Goal: Communication & Community: Answer question/provide support

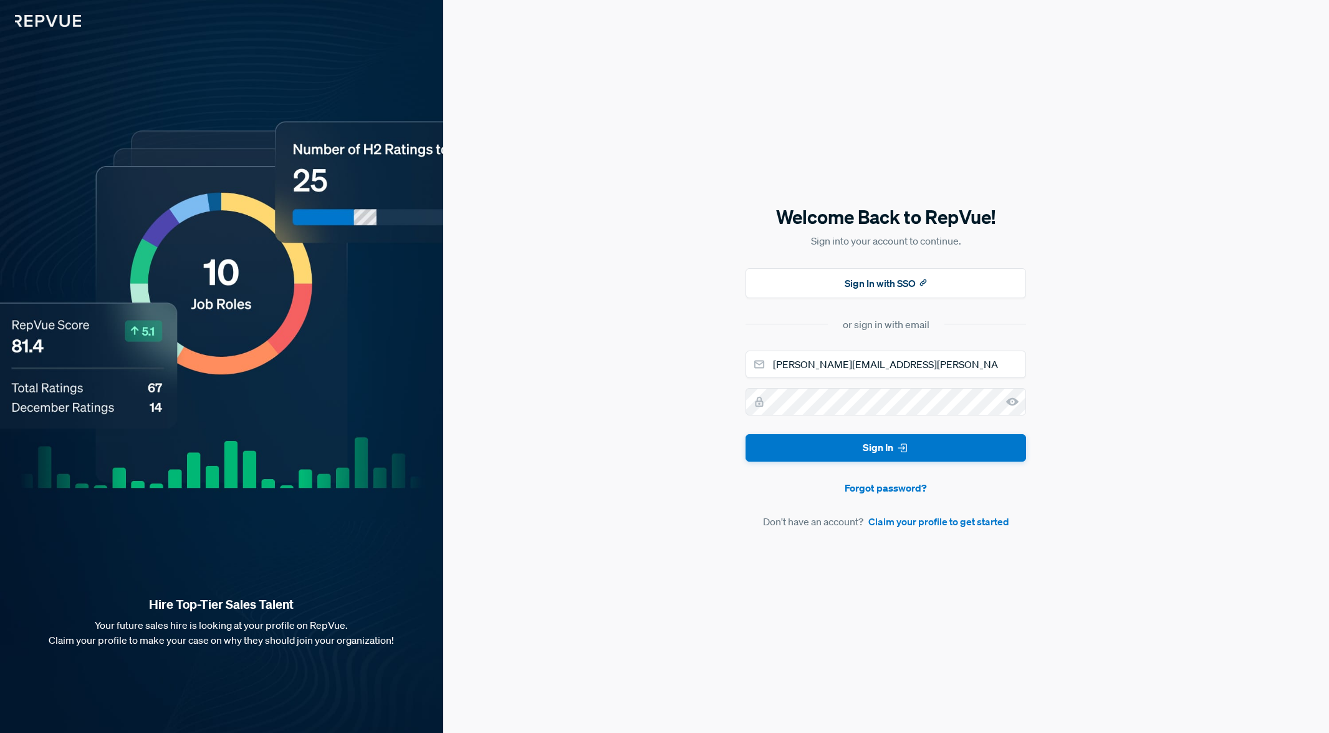
type input "[PERSON_NAME][EMAIL_ADDRESS][PERSON_NAME][DOMAIN_NAME]"
click at [886, 448] on button "Sign In" at bounding box center [886, 448] width 281 height 28
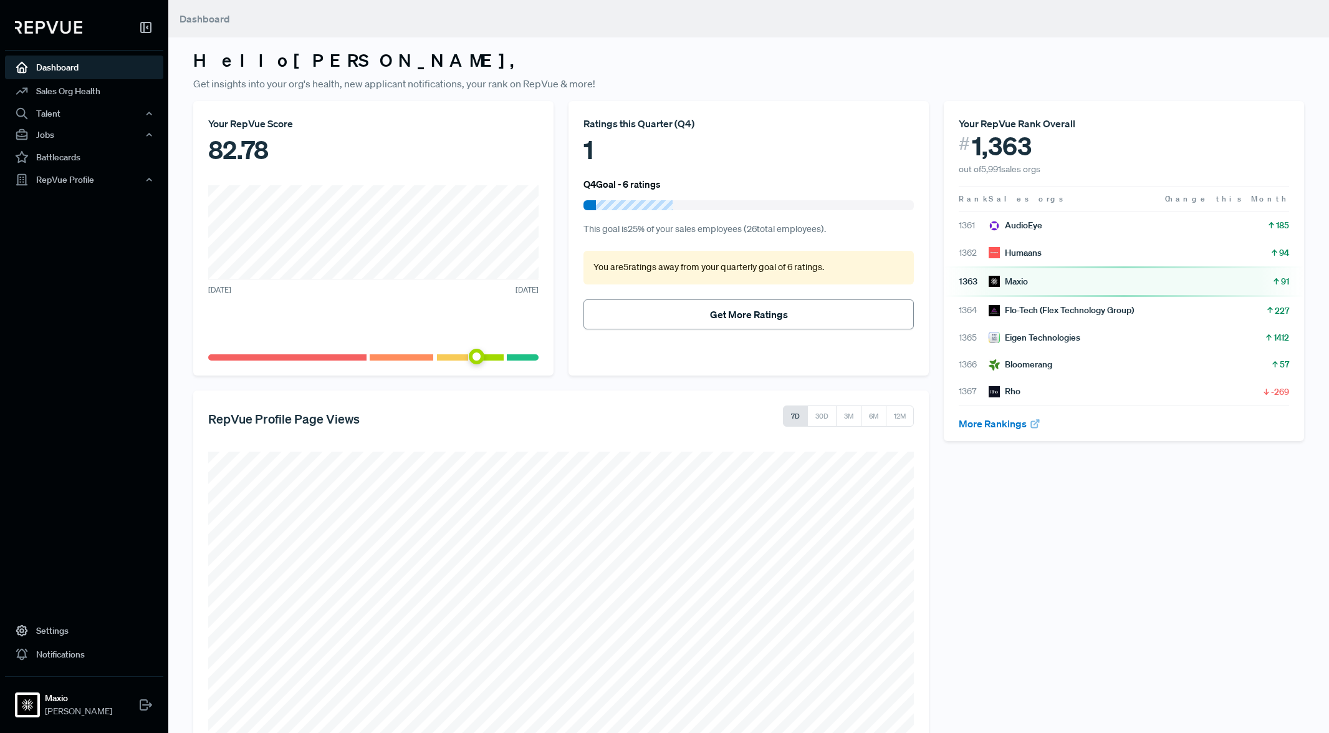
click at [724, 315] on button "Get More Ratings" at bounding box center [749, 314] width 330 height 30
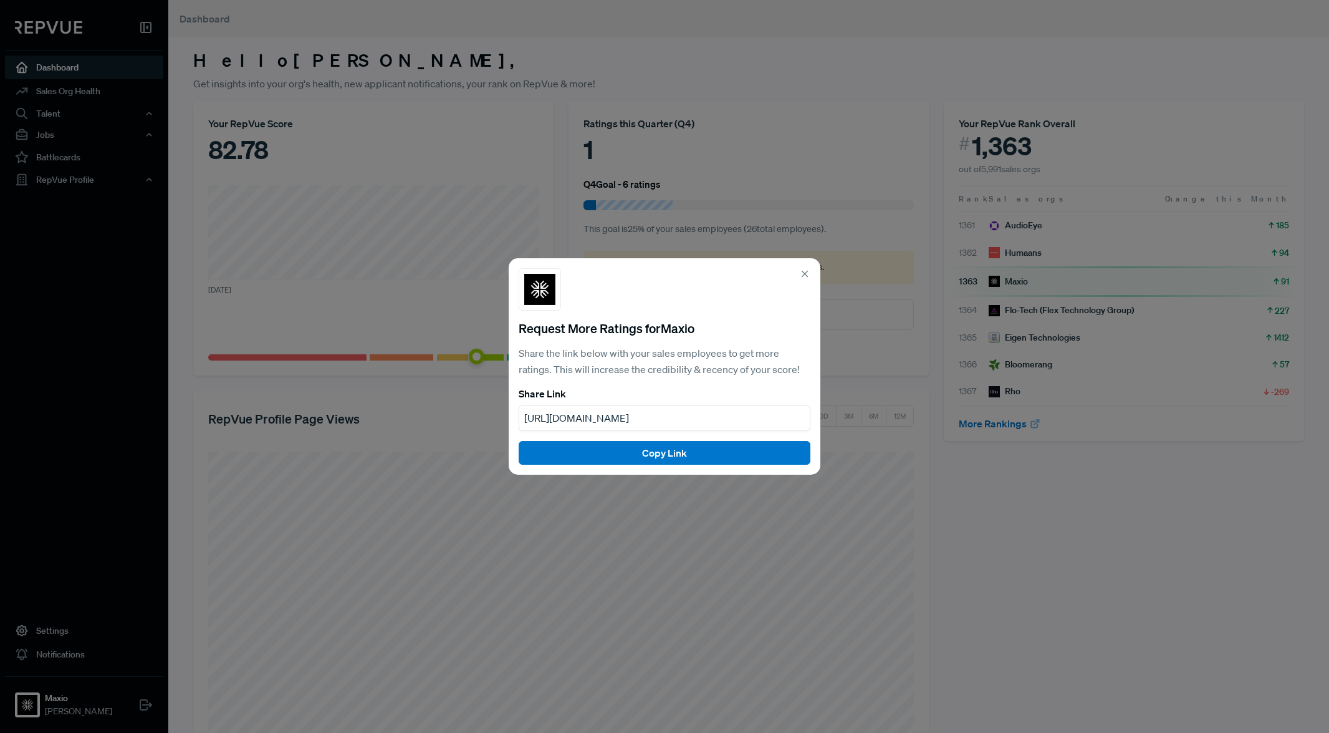
click at [807, 271] on icon at bounding box center [804, 273] width 11 height 11
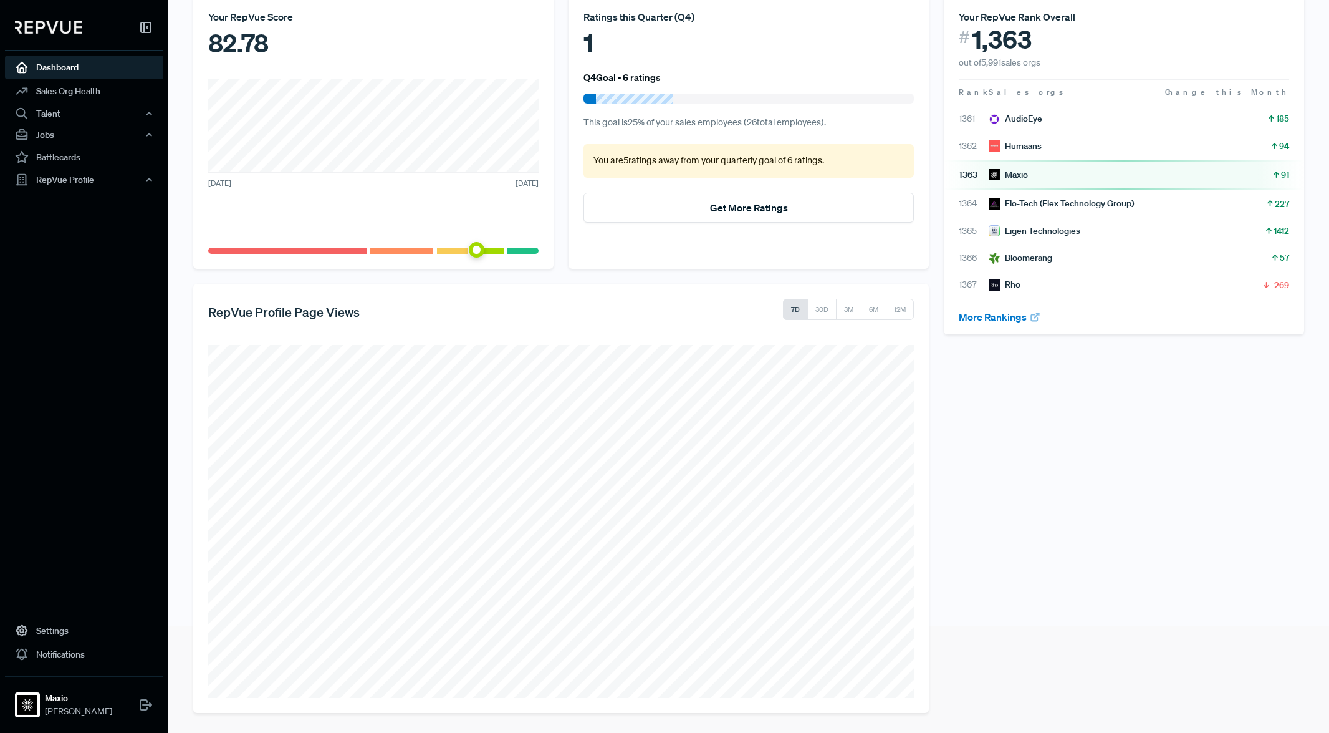
scroll to position [106, 0]
click at [147, 112] on icon "button" at bounding box center [149, 113] width 9 height 9
click at [146, 242] on icon "button" at bounding box center [149, 245] width 9 height 9
click at [70, 287] on link "Reviews" at bounding box center [101, 288] width 158 height 20
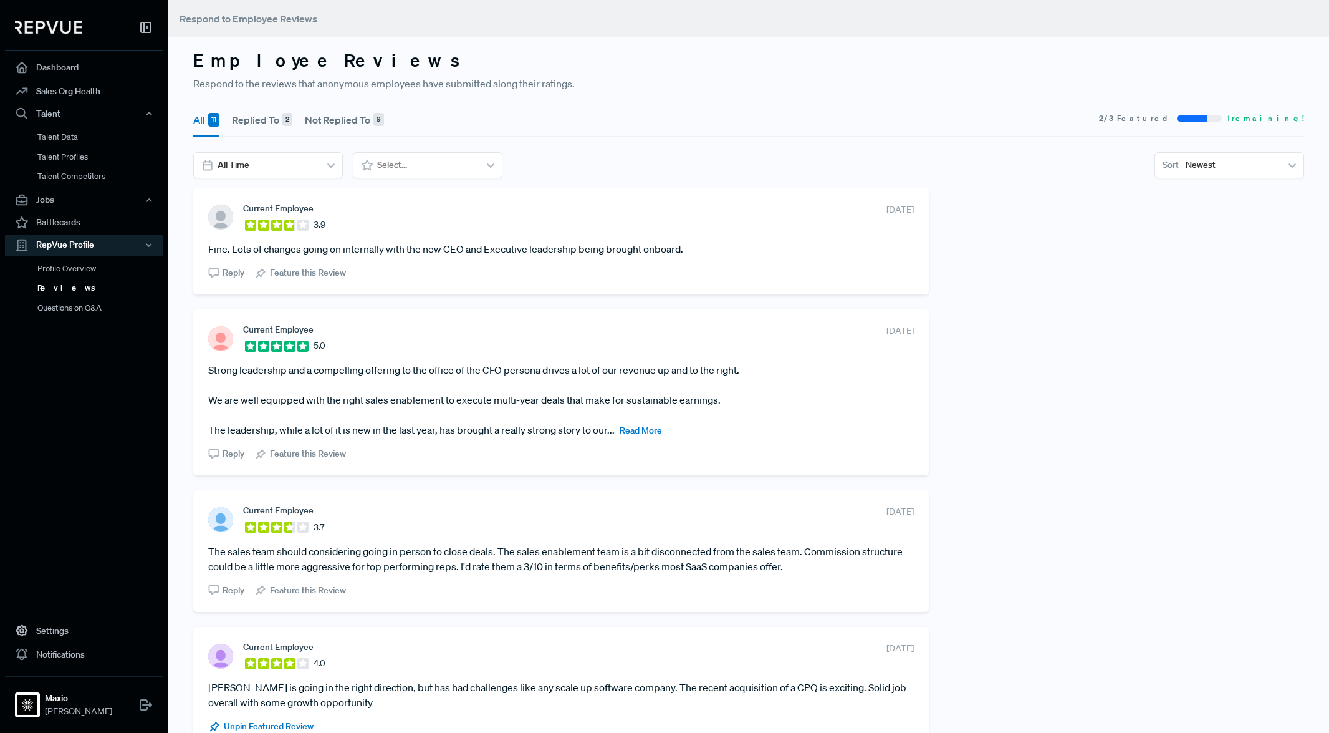
click at [365, 228] on section "Current Employee 3.9 [DATE]" at bounding box center [561, 217] width 706 height 28
click at [217, 221] on use at bounding box center [220, 216] width 25 height 25
click at [239, 251] on article "Fine. Lots of changes going on internally with the new CEO and Executive leader…" at bounding box center [561, 248] width 706 height 15
click at [446, 218] on section "Current Employee 3.9 [DATE]" at bounding box center [561, 217] width 706 height 28
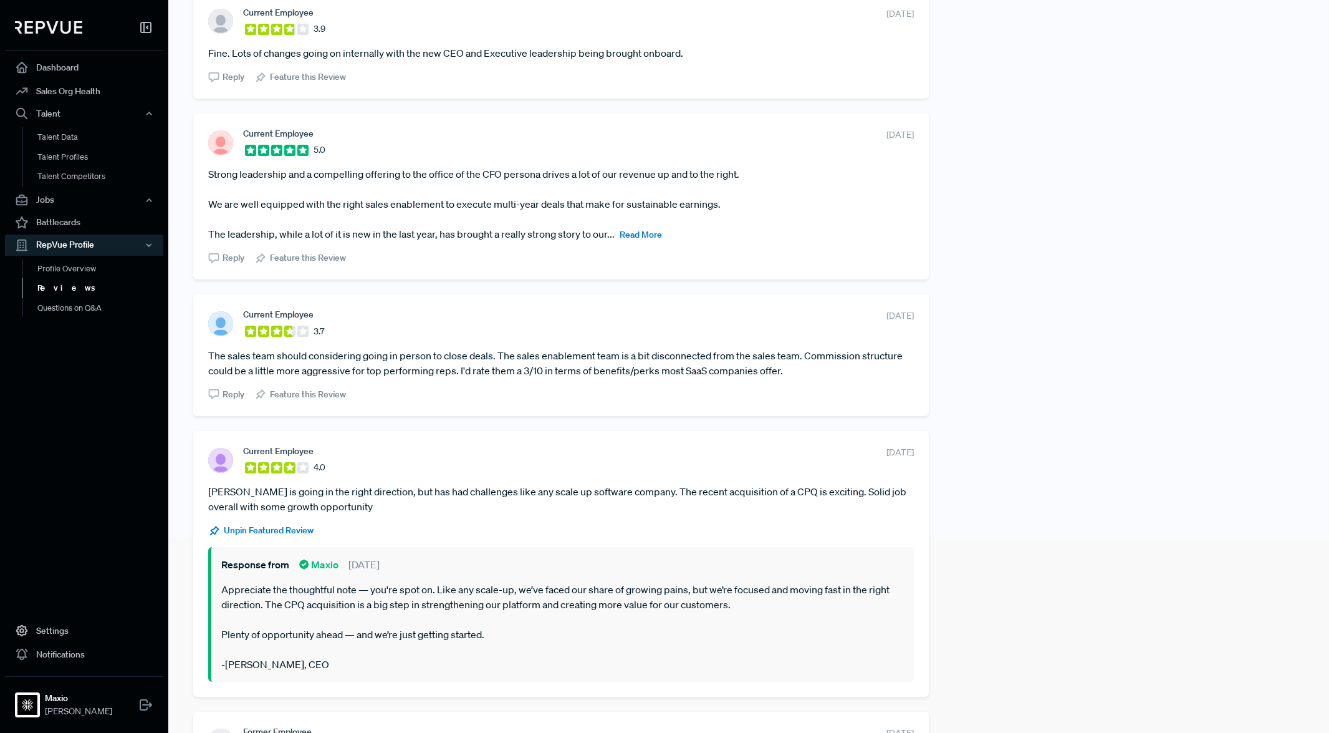
scroll to position [193, 0]
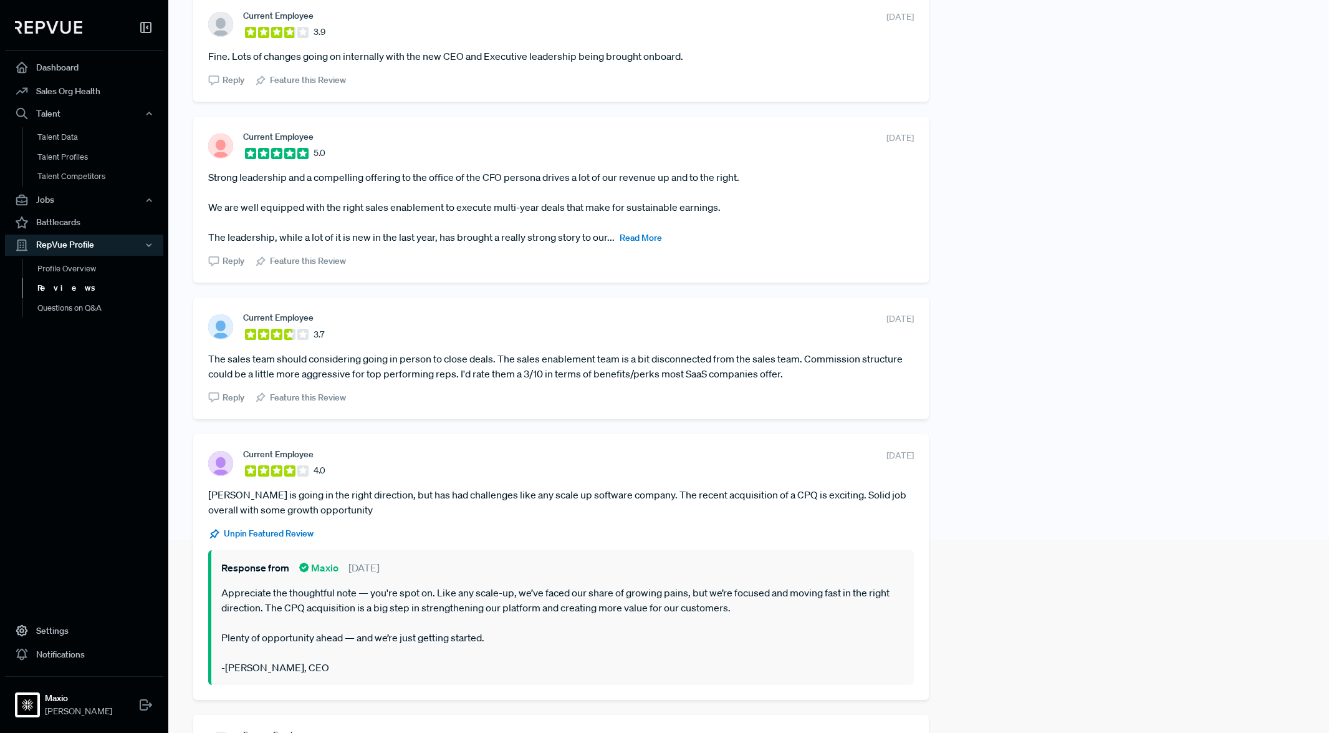
click at [234, 393] on span "Reply" at bounding box center [234, 397] width 22 height 13
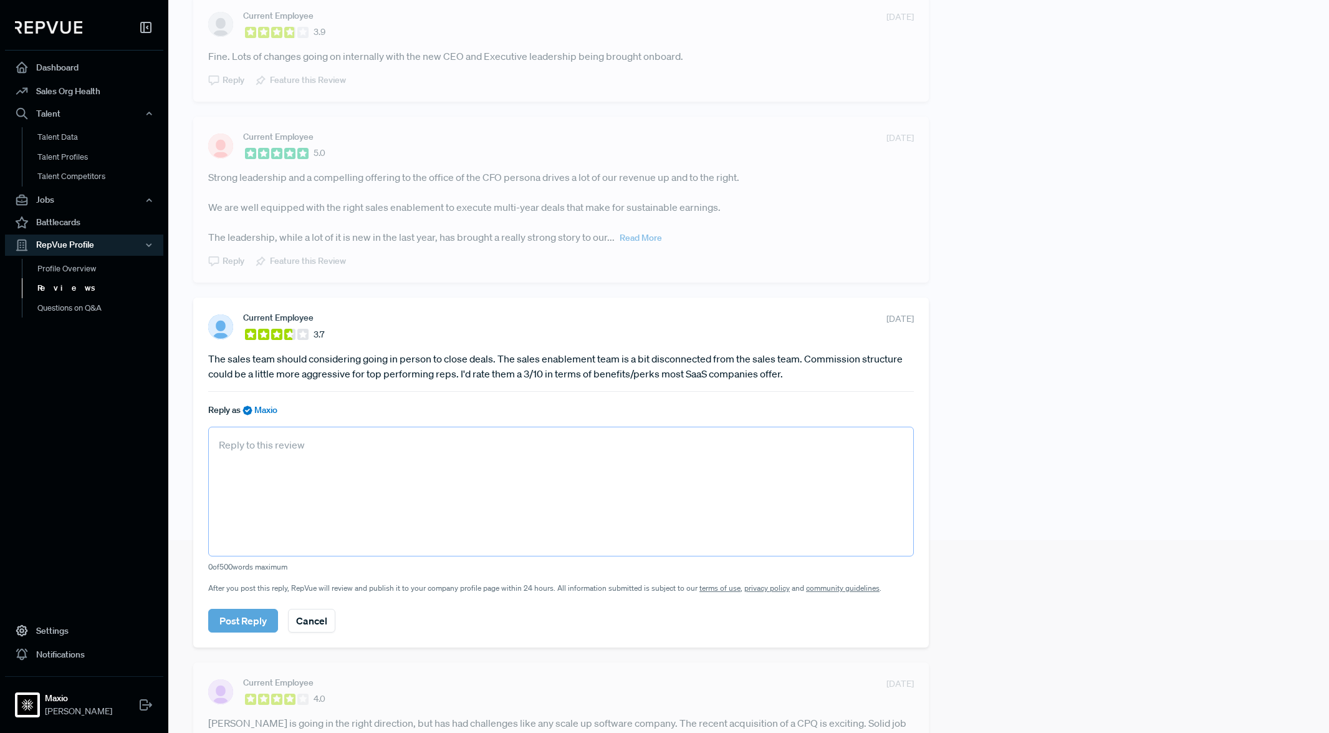
click at [332, 457] on textarea at bounding box center [561, 491] width 706 height 130
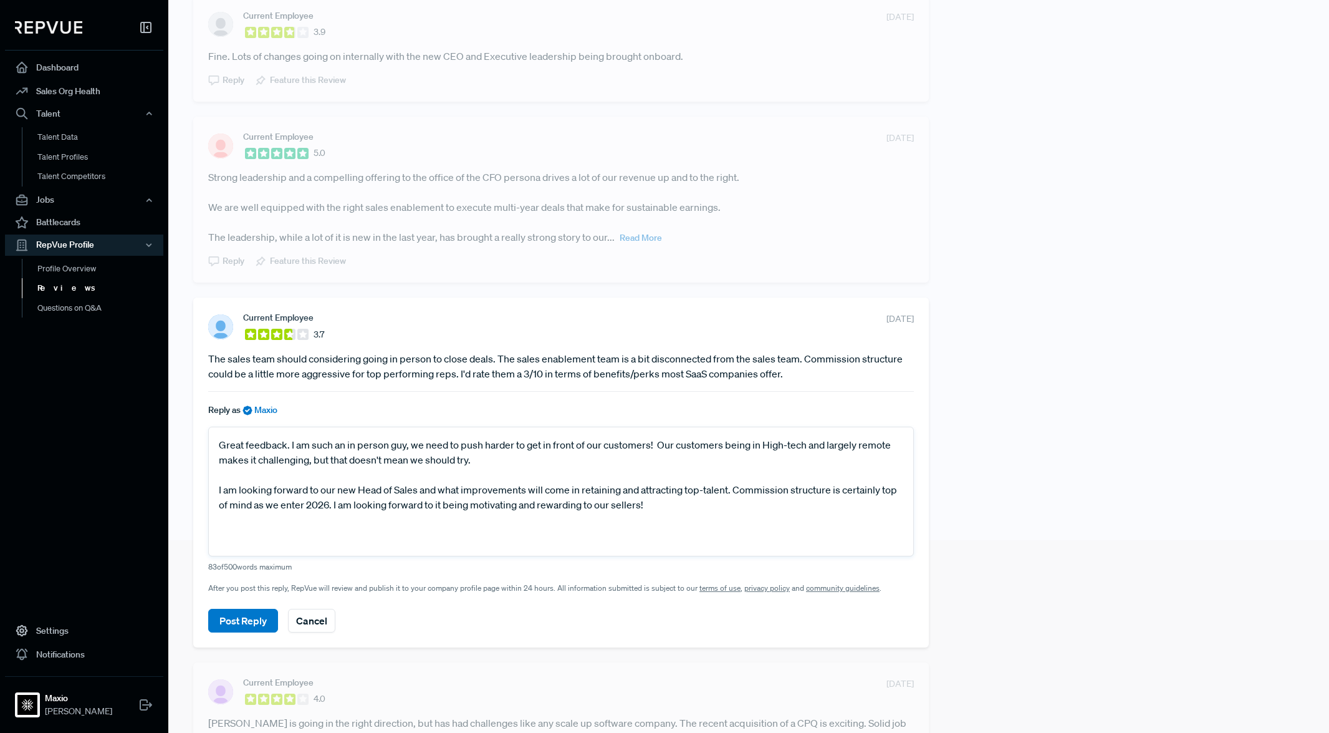
drag, startPoint x: 751, startPoint y: 376, endPoint x: 197, endPoint y: 363, distance: 553.8
click at [196, 363] on div "Current Employee 3.7 [DATE] The sales team should considering going in person t…" at bounding box center [561, 471] width 736 height 349
copy article "The sales team should considering going in person to close deals. The sales ena…"
click at [444, 491] on textarea "Great feedback. I am such an in person guy, we need to push harder to get in fr…" at bounding box center [561, 491] width 706 height 130
paste textarea "Thank you for the thoughtful feedback. I agree—getting in front of customers ma…"
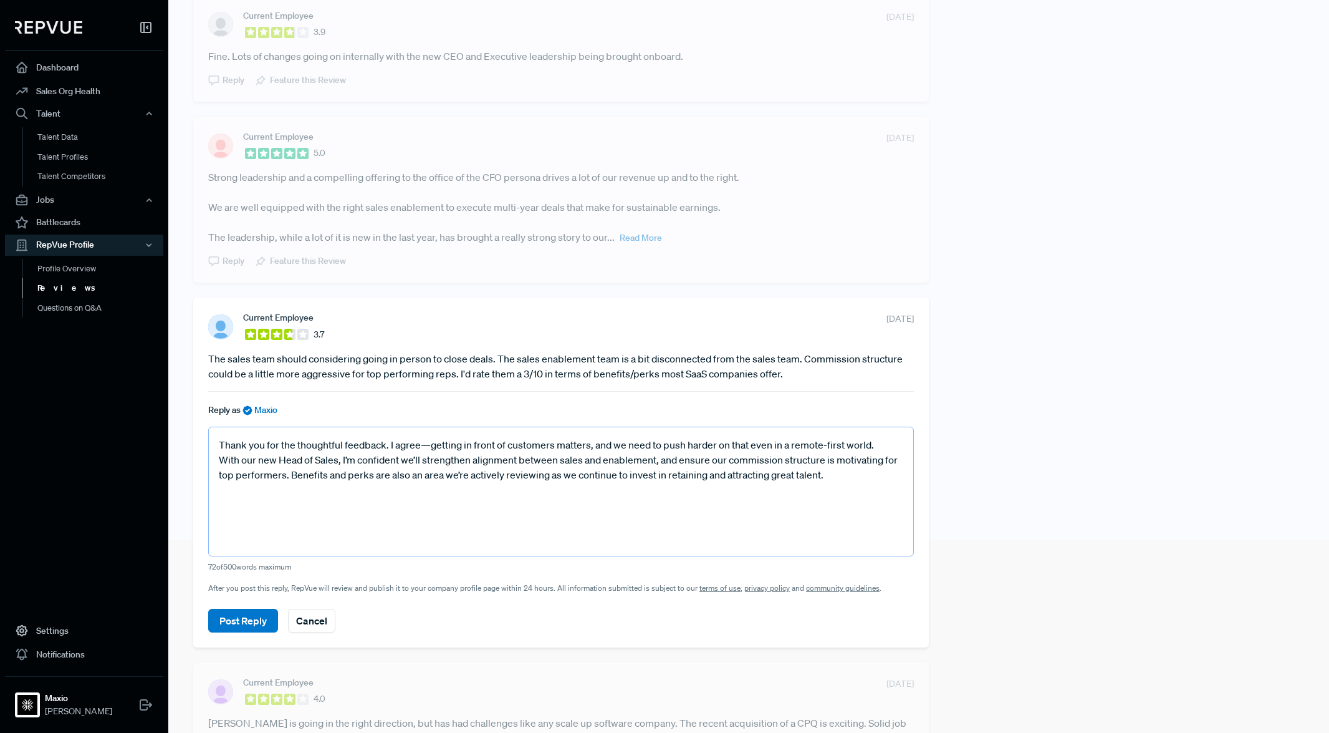
click at [223, 455] on textarea "Thank you for the thoughtful feedback. I agree—getting in front of customers ma…" at bounding box center [561, 491] width 706 height 130
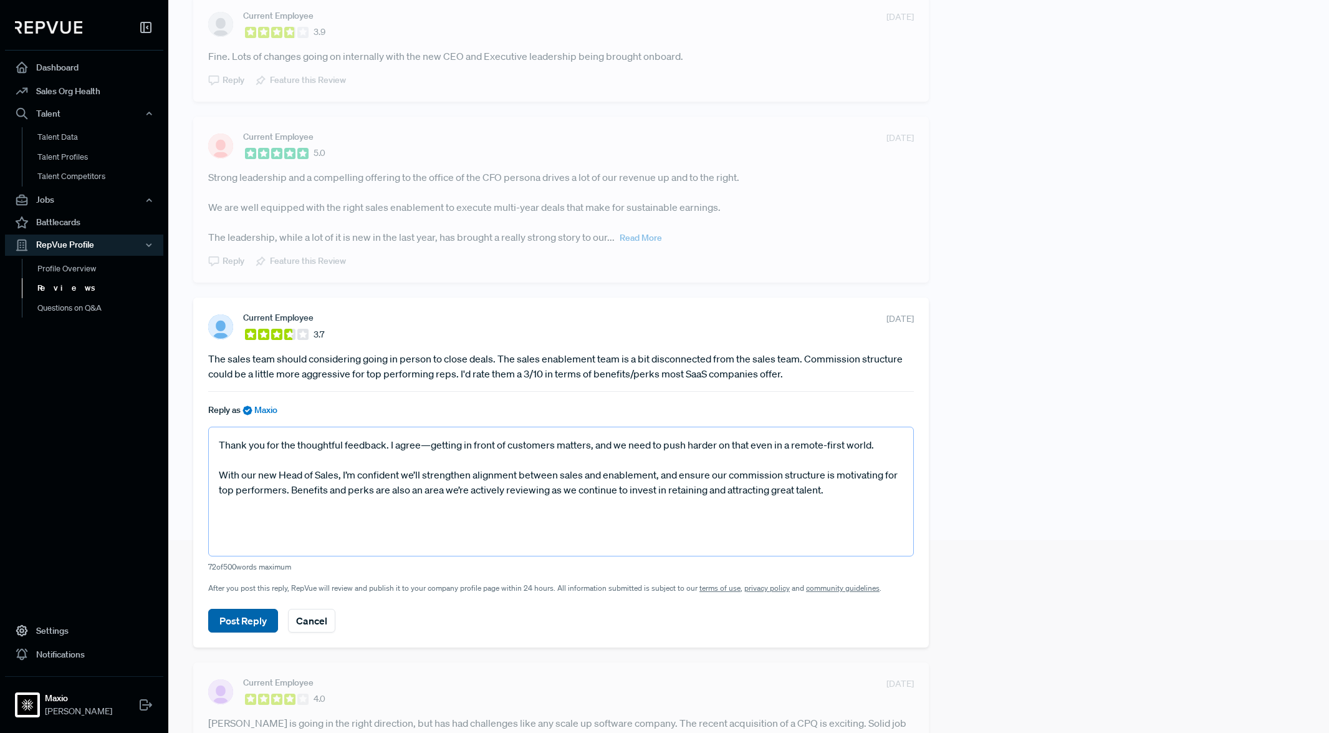
type textarea "Thank you for the thoughtful feedback. I agree—getting in front of customers ma…"
click at [262, 618] on button "Post Reply" at bounding box center [243, 620] width 70 height 24
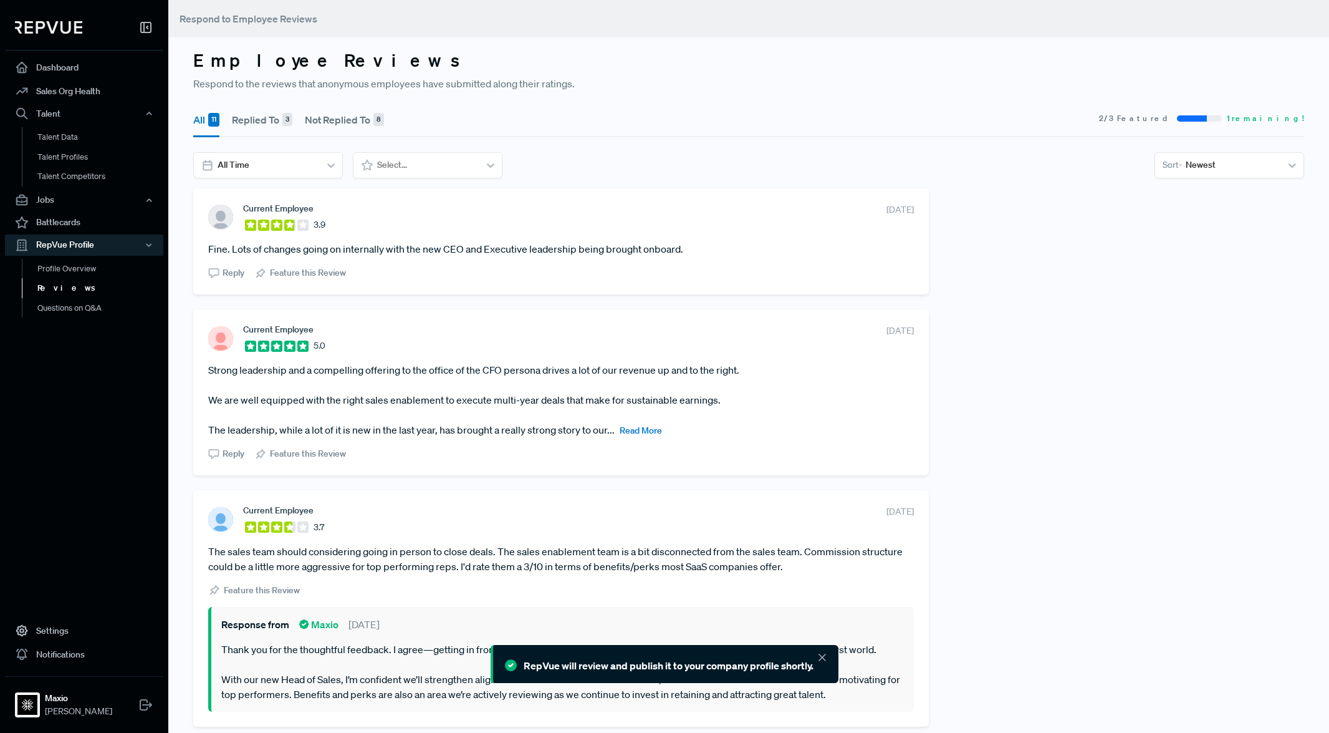
scroll to position [0, 0]
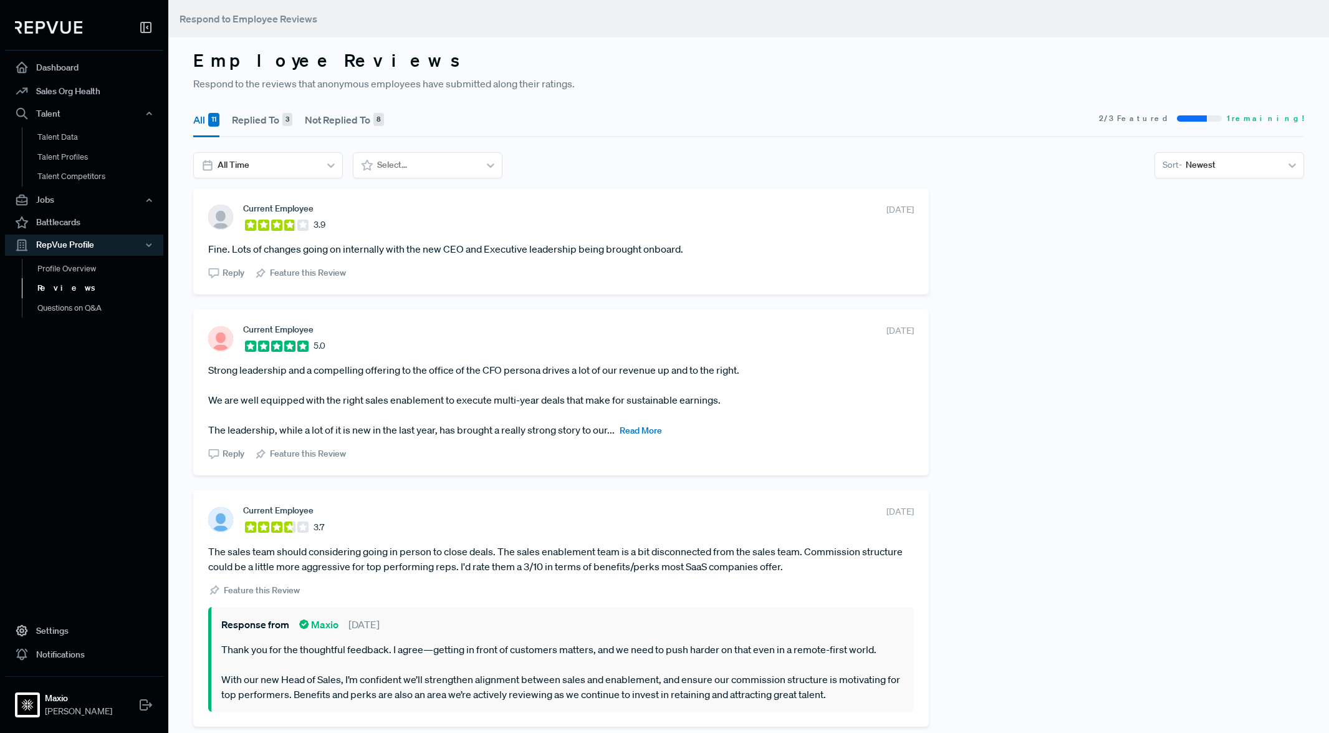
click at [641, 429] on span "Read More" at bounding box center [641, 430] width 42 height 11
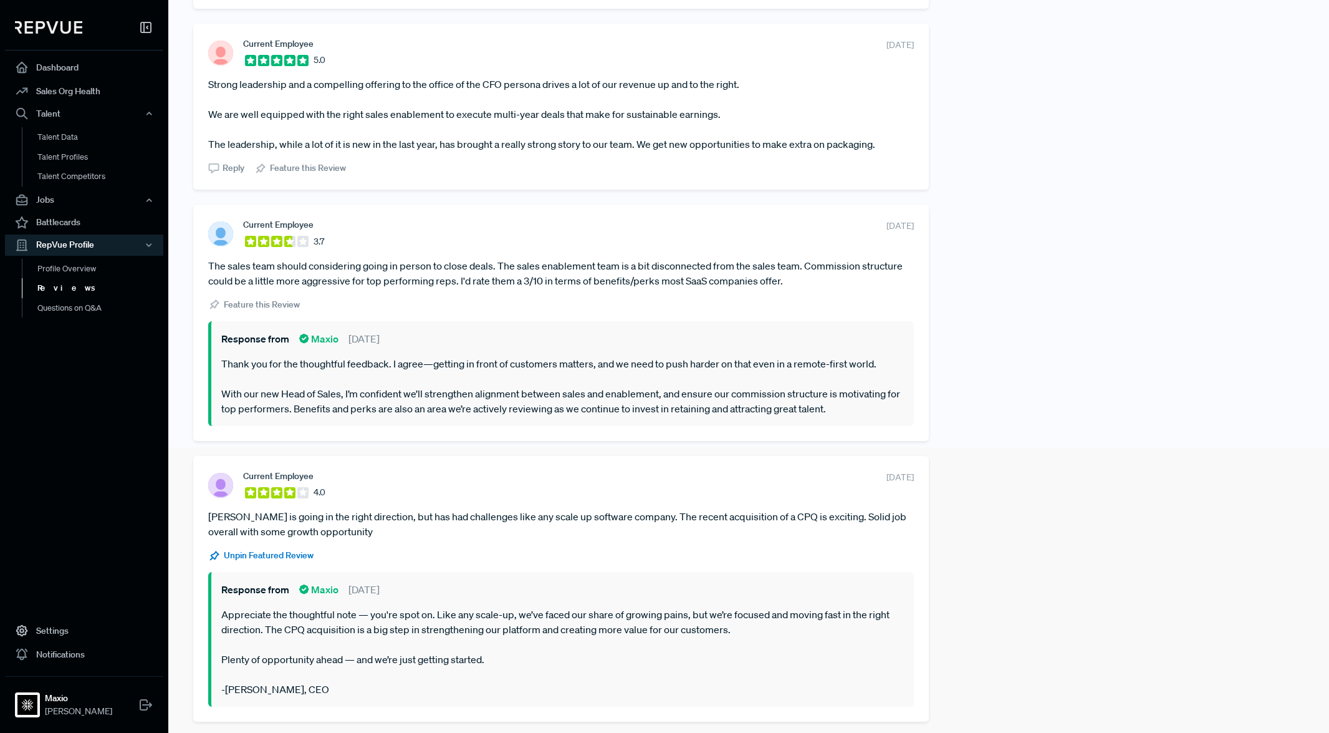
scroll to position [302, 0]
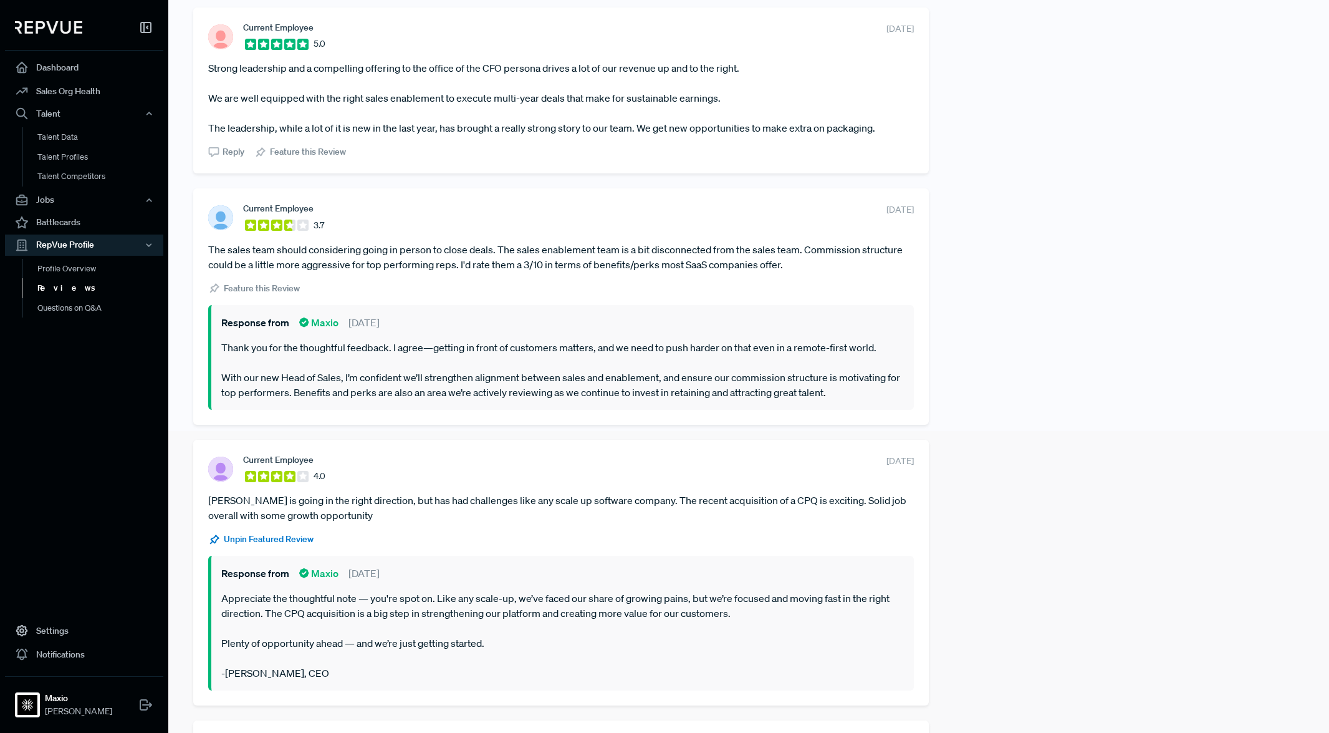
click at [551, 370] on p "Thank you for the thoughtful feedback. I agree—getting in front of customers ma…" at bounding box center [562, 370] width 683 height 60
click at [554, 368] on p "Thank you for the thoughtful feedback. I agree—getting in front of customers ma…" at bounding box center [562, 370] width 683 height 60
click at [541, 321] on article "Response from Maxio [DATE]" at bounding box center [562, 322] width 683 height 15
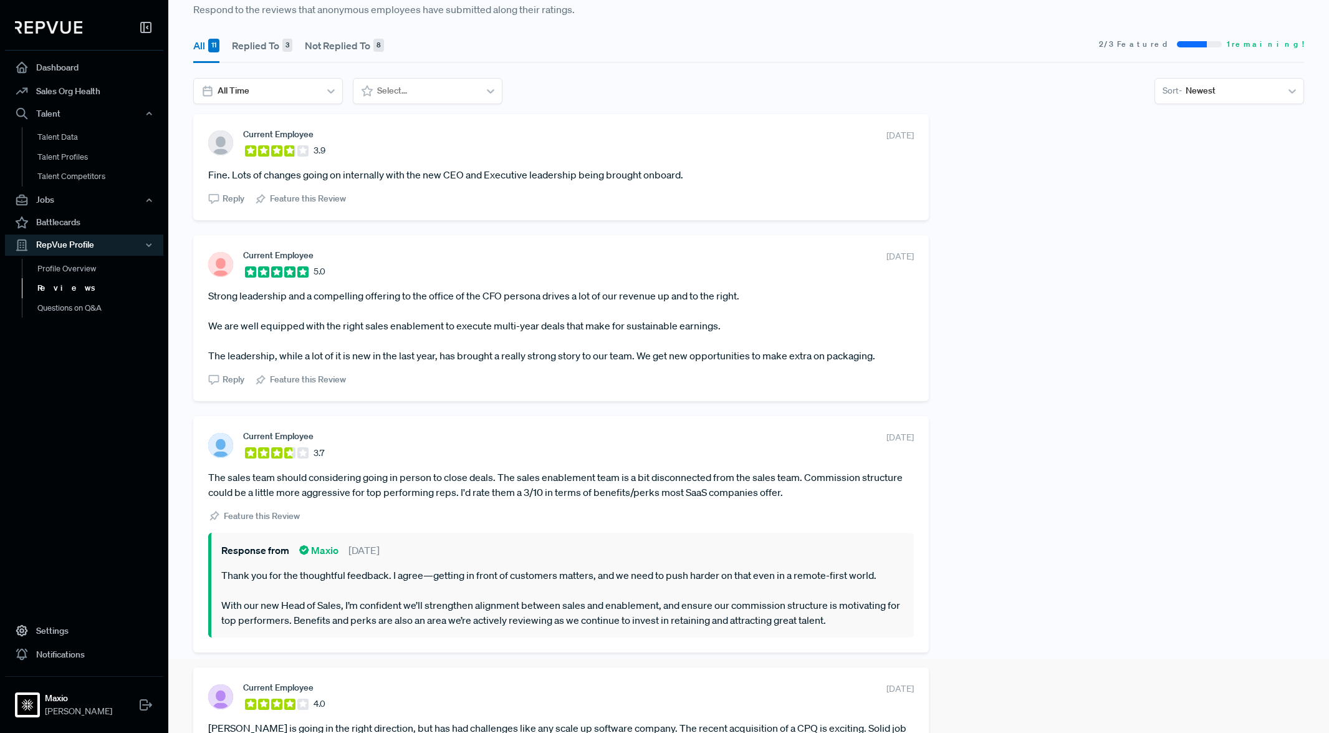
scroll to position [73, 0]
drag, startPoint x: 837, startPoint y: 355, endPoint x: 197, endPoint y: 300, distance: 642.7
click at [197, 300] on div "Current Employee 5.0 [DATE] Strong leadership and a compelling offering to the …" at bounding box center [561, 319] width 736 height 166
copy article "Strong leadership and a compelling offering to the office of the CFO persona dr…"
drag, startPoint x: 1320, startPoint y: 418, endPoint x: 475, endPoint y: 319, distance: 850.6
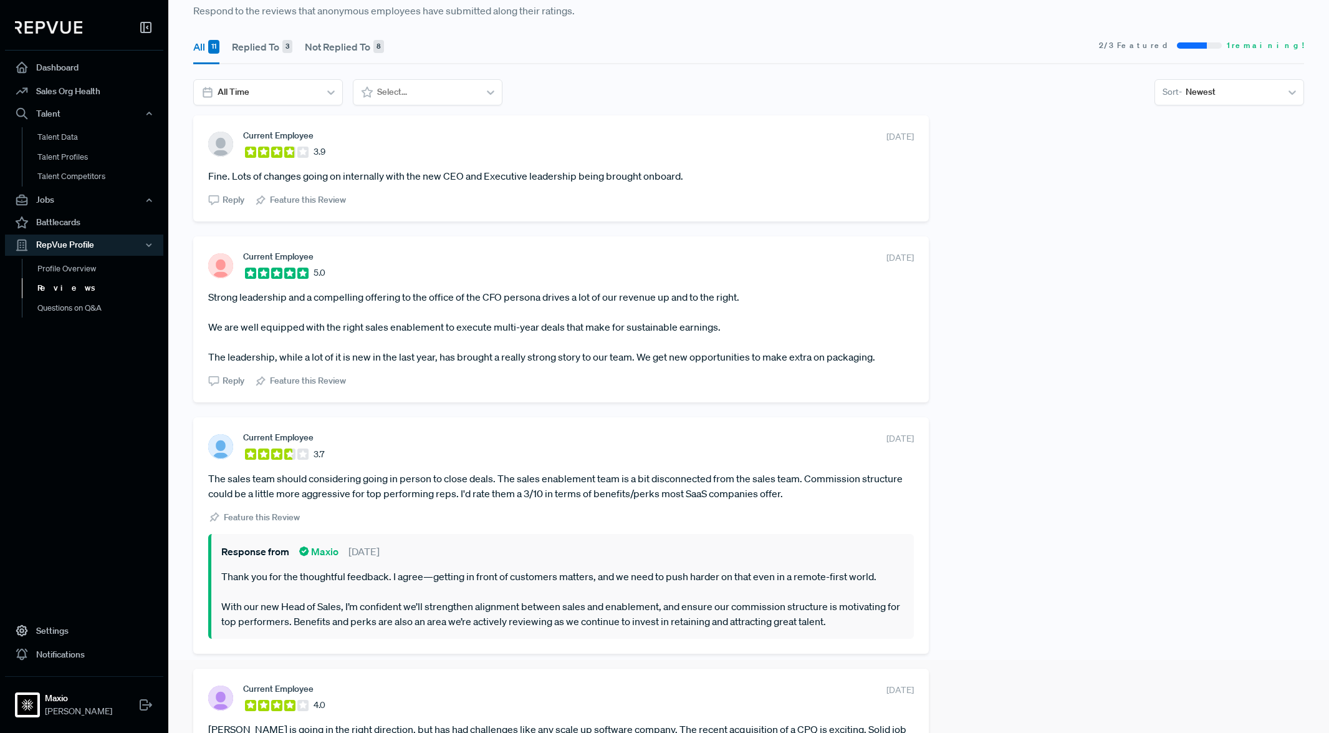
click at [475, 319] on article "Strong leadership and a compelling offering to the office of the CFO persona dr…" at bounding box center [561, 326] width 706 height 75
click at [221, 379] on div "Reply" at bounding box center [226, 380] width 36 height 13
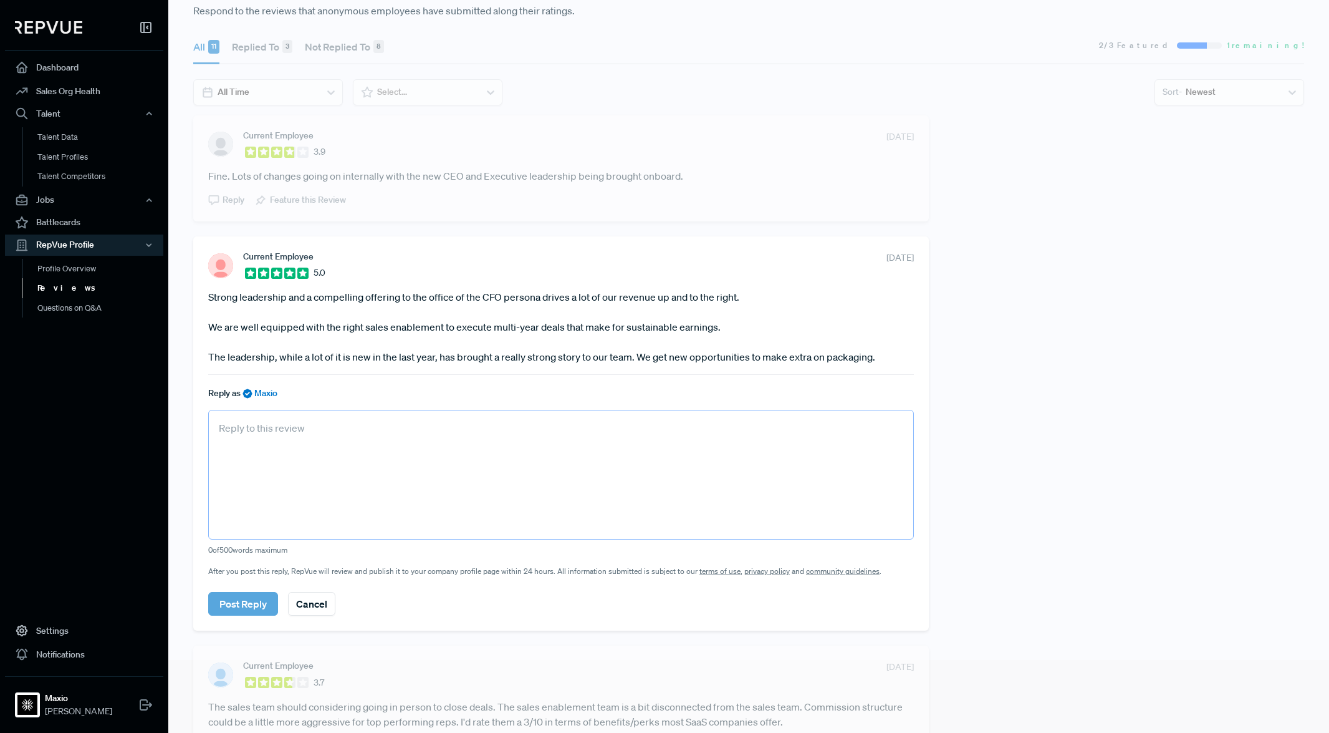
click at [272, 440] on textarea at bounding box center [561, 475] width 706 height 130
paste textarea "Appreciate you sharing this. It’s great to see our focus on the CFO persona, mu…"
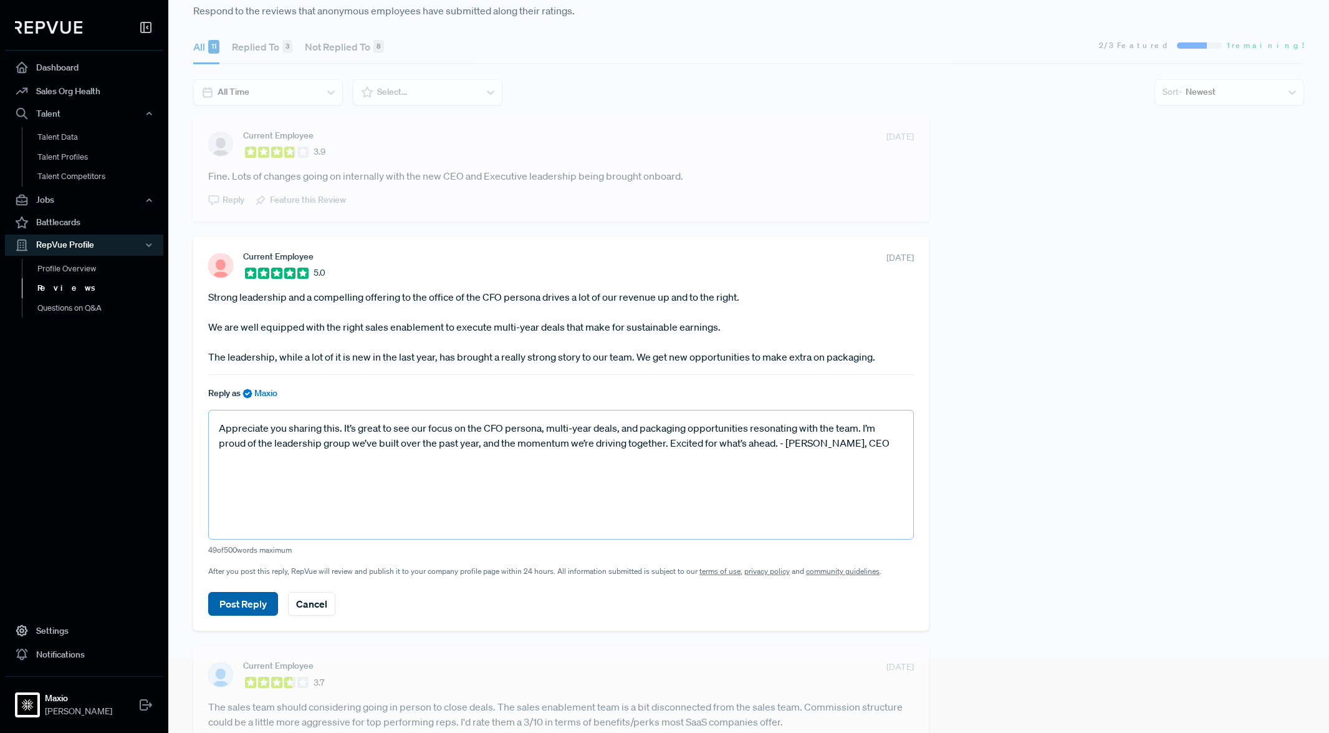
type textarea "Appreciate you sharing this. It’s great to see our focus on the CFO persona, mu…"
click at [251, 603] on button "Post Reply" at bounding box center [243, 604] width 70 height 24
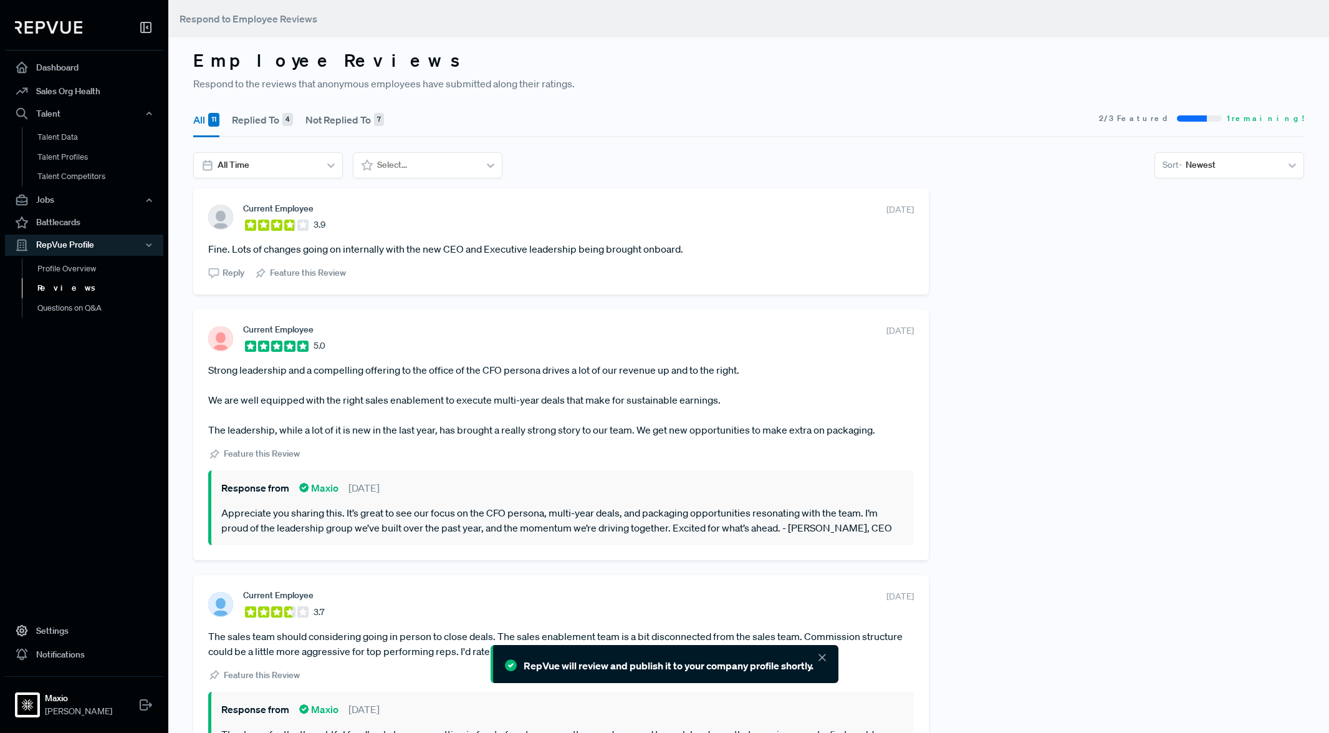
scroll to position [0, 0]
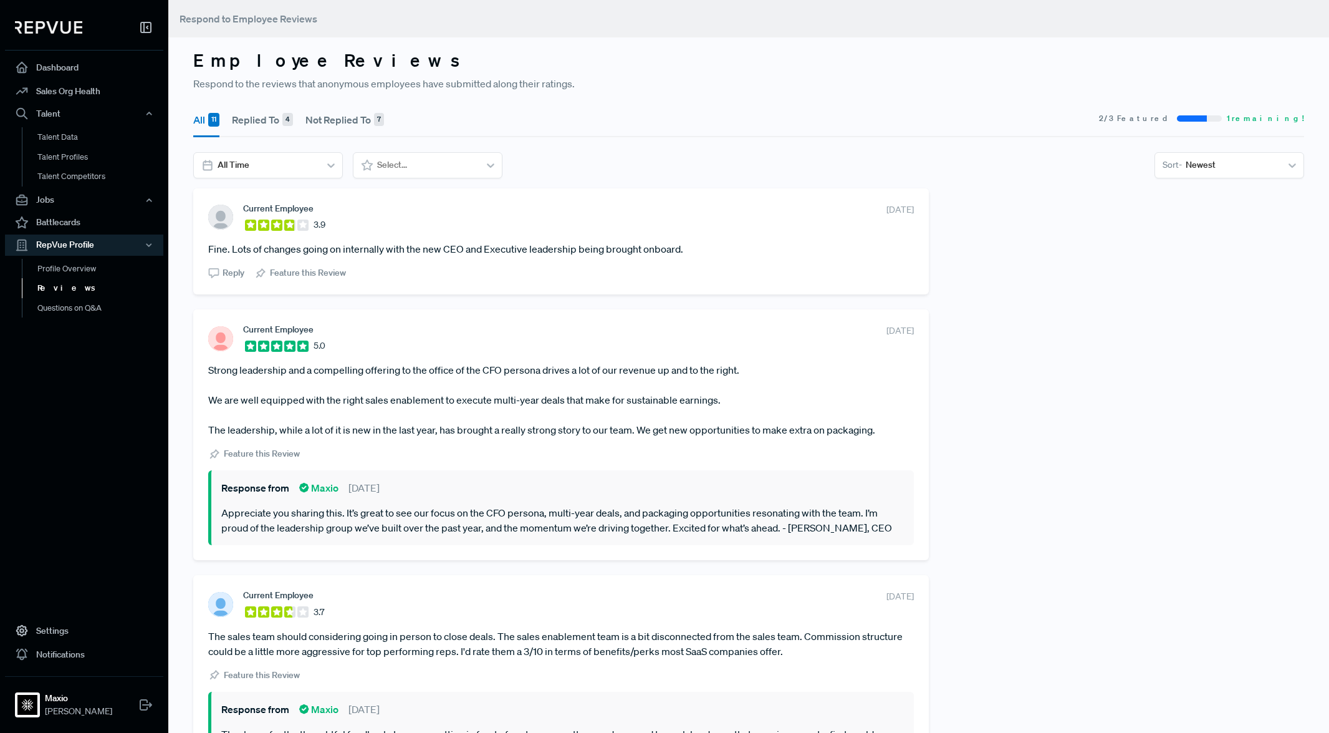
drag, startPoint x: 691, startPoint y: 250, endPoint x: 190, endPoint y: 245, distance: 501.3
copy article "Fine. Lots of changes going on internally with the new CEO and Executive leader…"
click at [224, 270] on span "Reply" at bounding box center [234, 272] width 22 height 13
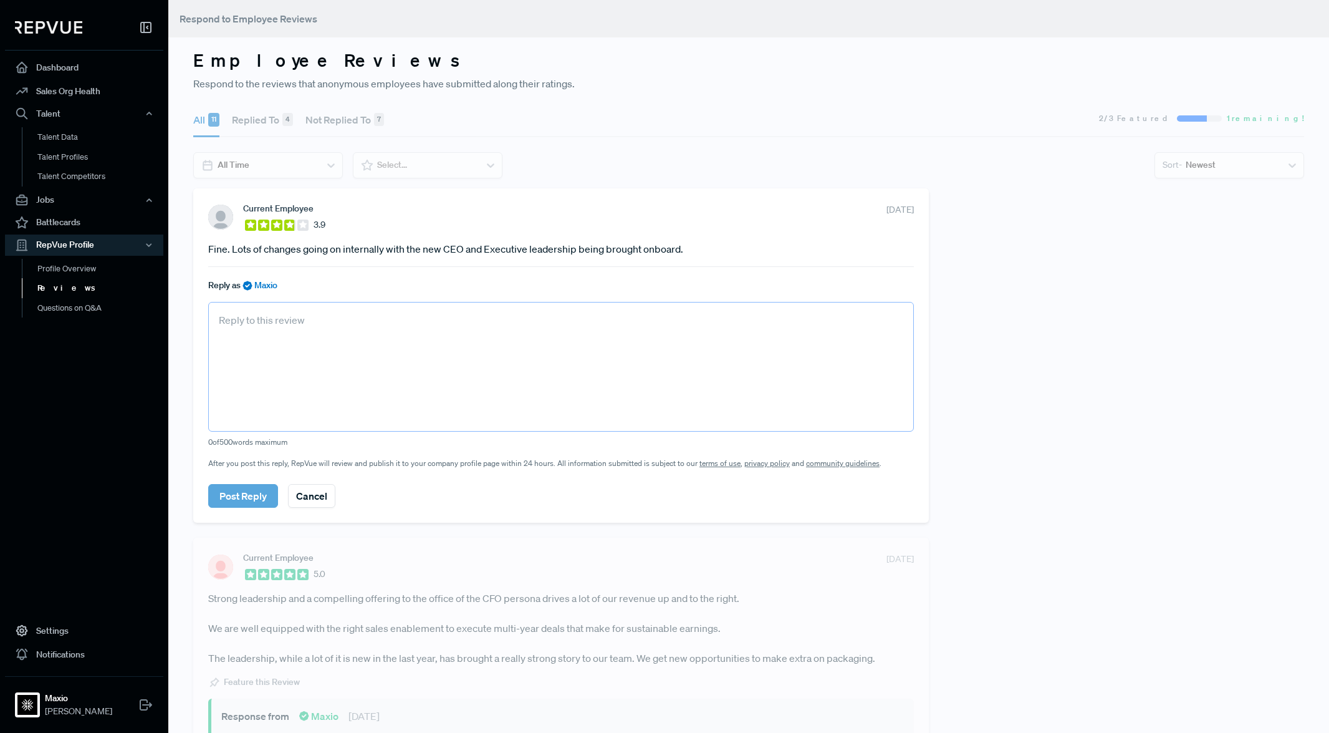
click at [284, 330] on textarea at bounding box center [561, 367] width 706 height 130
paste textarea "Thanks for the feedback. Change is never easy, but it’s a sign of progress. Wit…"
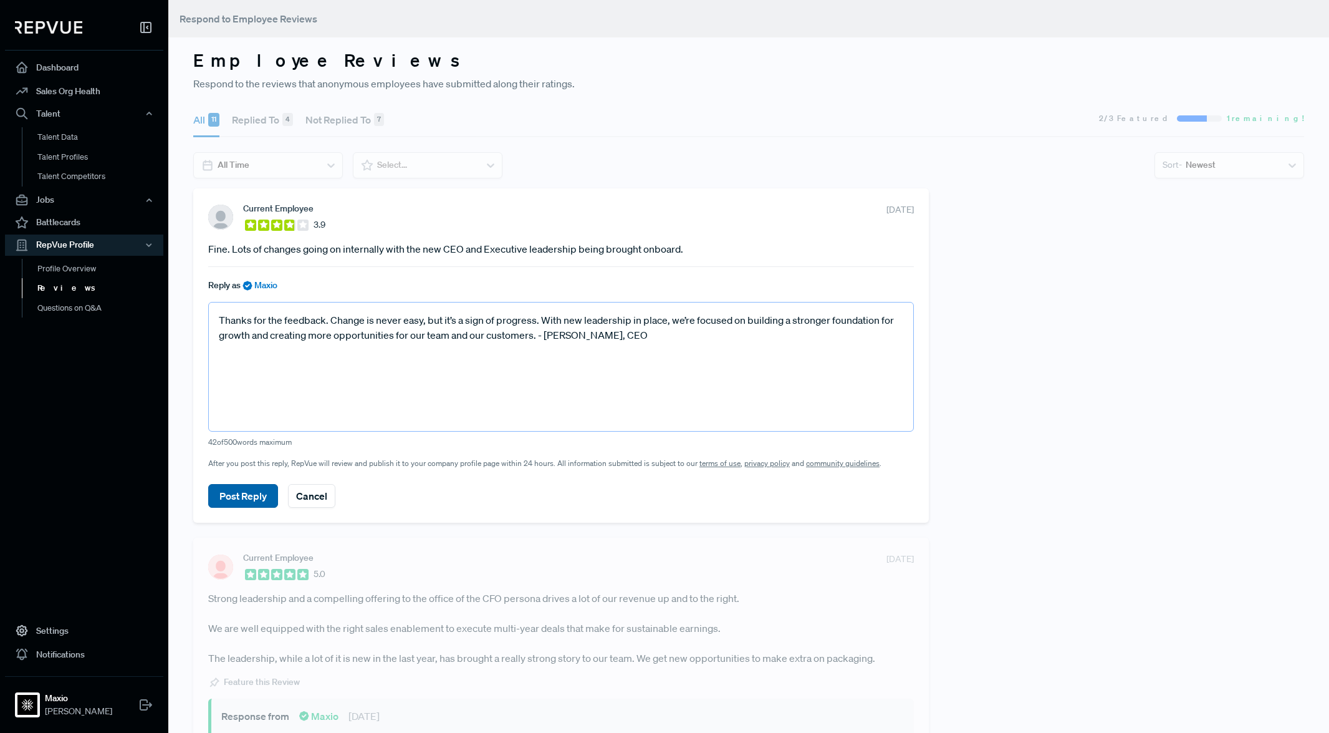
type textarea "Thanks for the feedback. Change is never easy, but it’s a sign of progress. Wit…"
click at [229, 494] on button "Post Reply" at bounding box center [243, 496] width 70 height 24
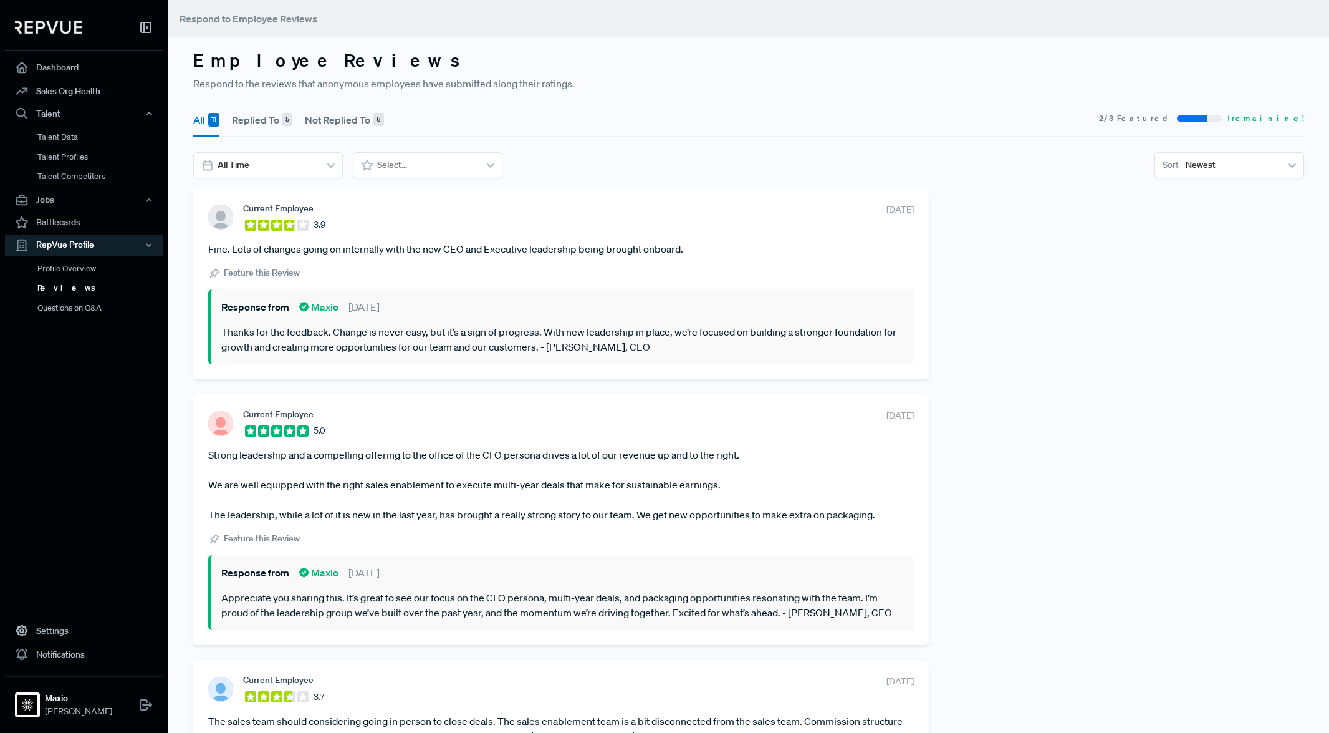
click at [99, 287] on link "Reviews" at bounding box center [101, 288] width 158 height 20
click at [67, 286] on link "Reviews" at bounding box center [101, 288] width 158 height 20
click at [67, 245] on div "RepVue Profile" at bounding box center [84, 244] width 158 height 21
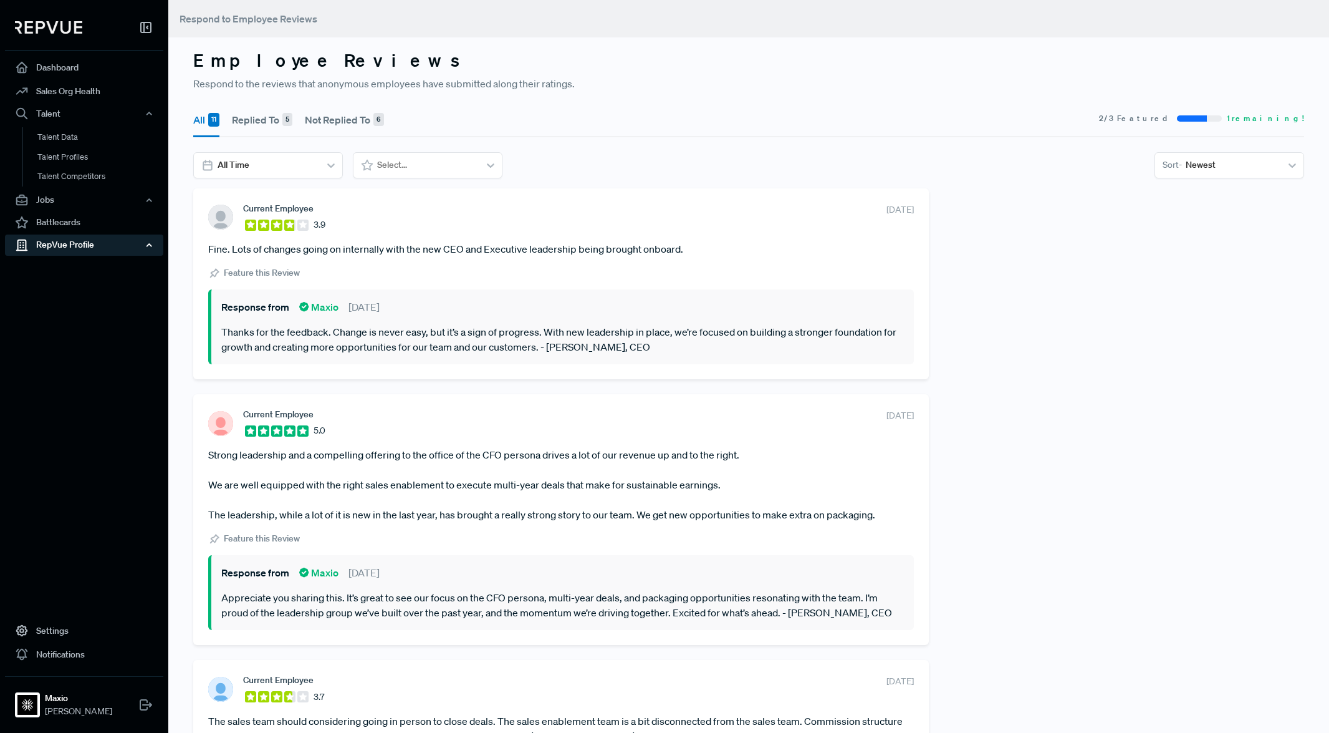
click at [67, 245] on div "RepVue Profile" at bounding box center [84, 244] width 158 height 21
click at [62, 266] on link "Profile Overview" at bounding box center [101, 275] width 158 height 32
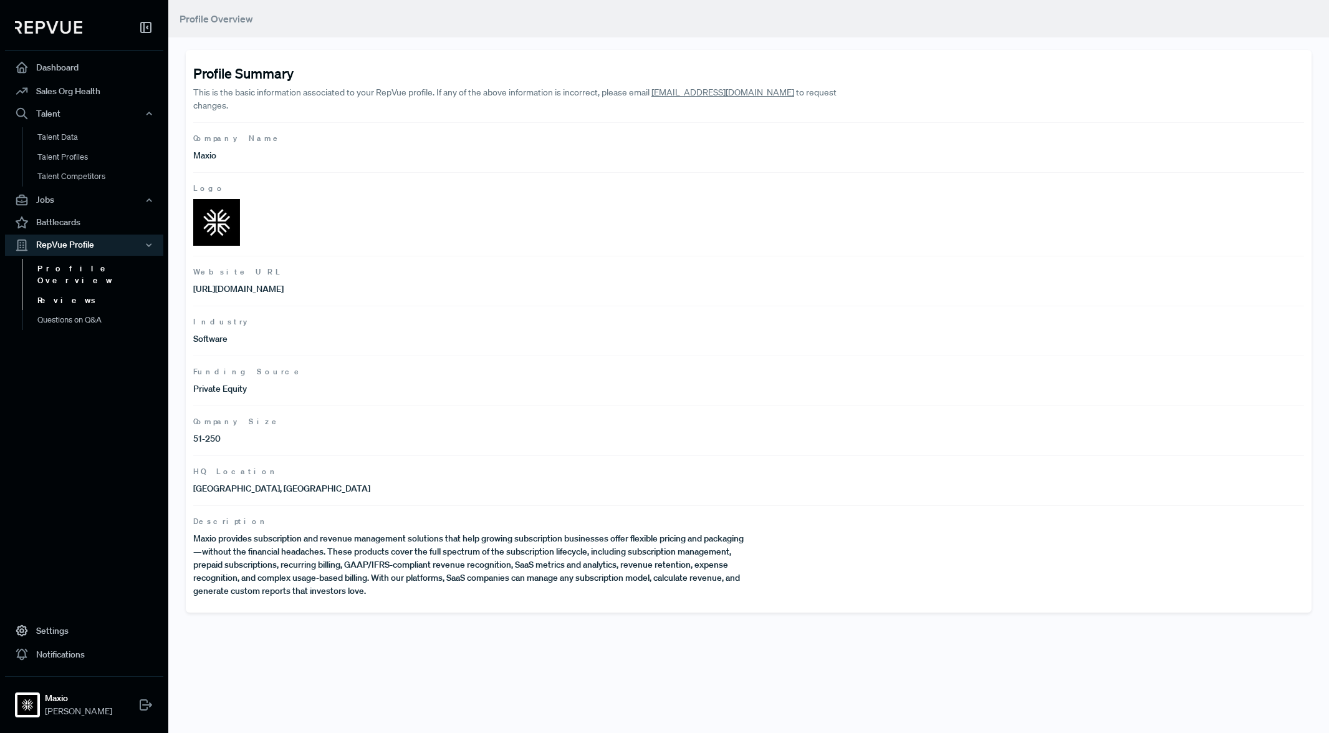
click at [55, 291] on link "Reviews" at bounding box center [101, 301] width 158 height 20
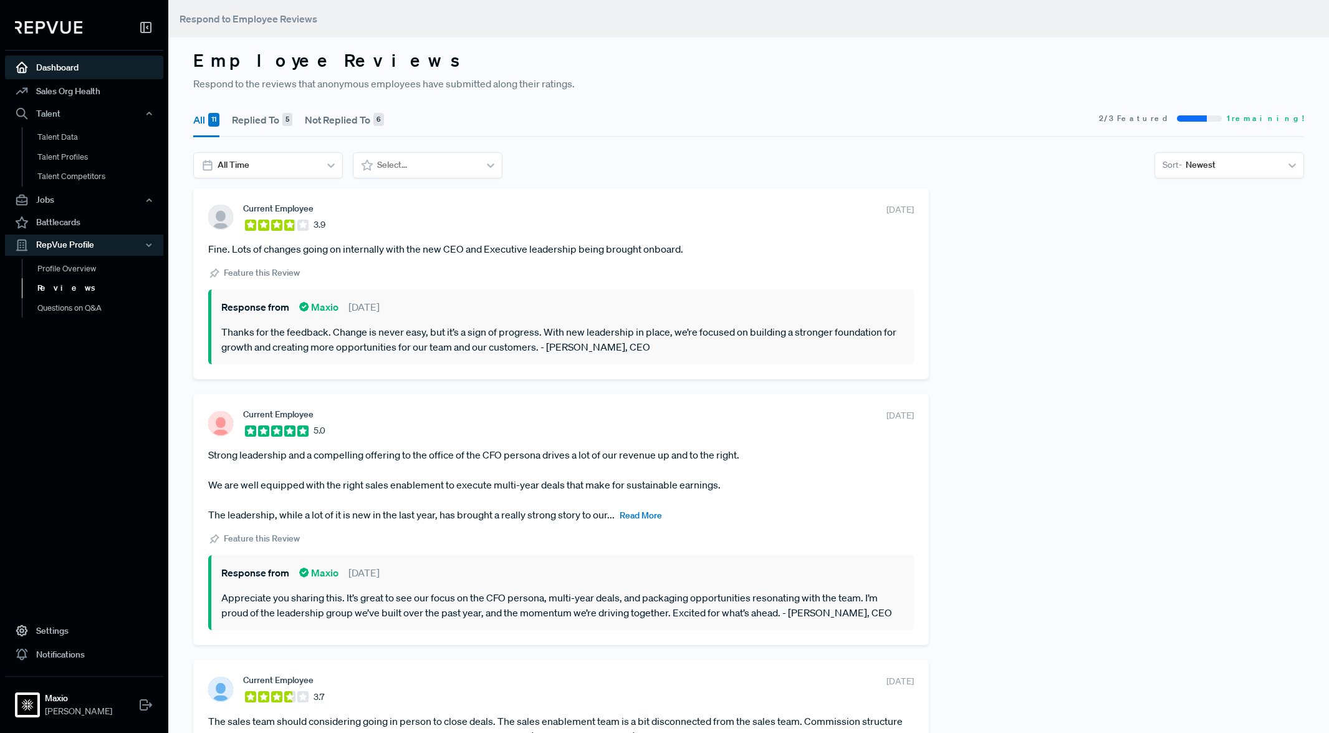
click at [55, 67] on link "Dashboard" at bounding box center [84, 67] width 158 height 24
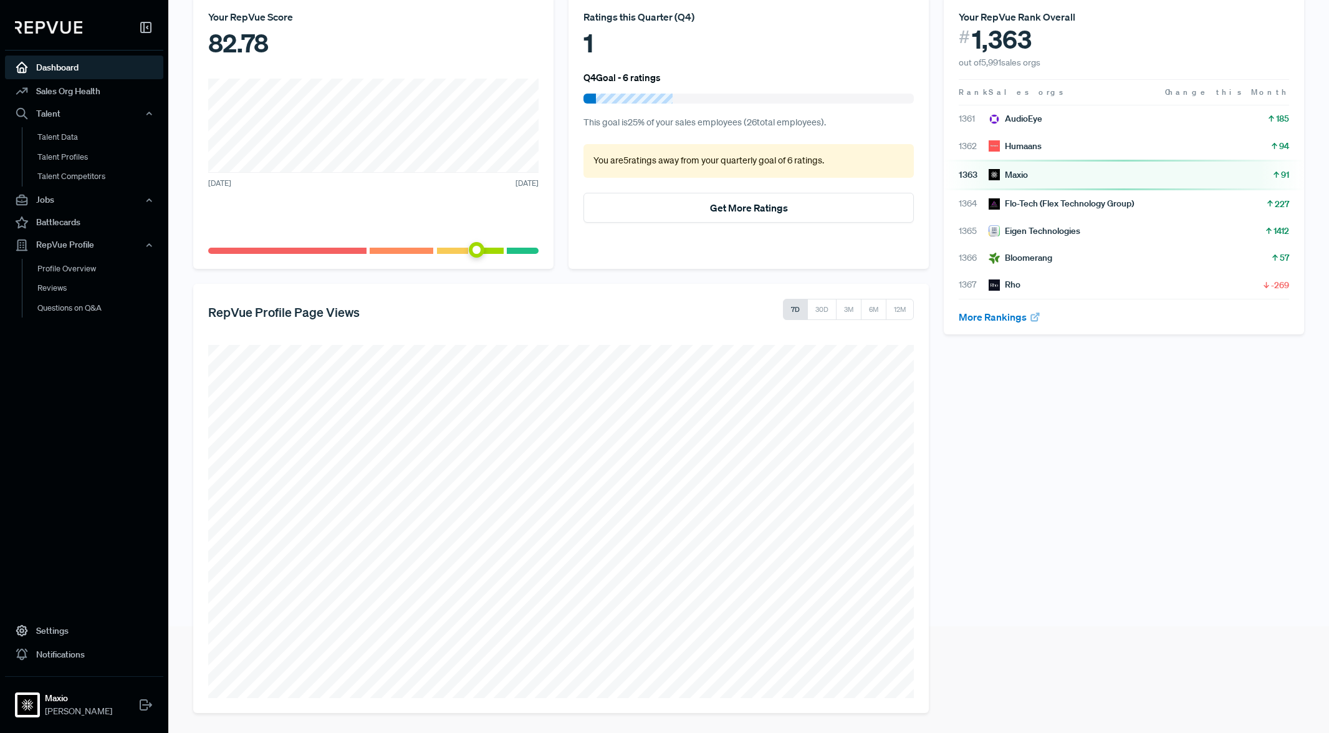
scroll to position [106, 0]
click at [110, 201] on div "Jobs" at bounding box center [84, 200] width 158 height 21
click at [74, 221] on link "Job Listings" at bounding box center [101, 224] width 158 height 20
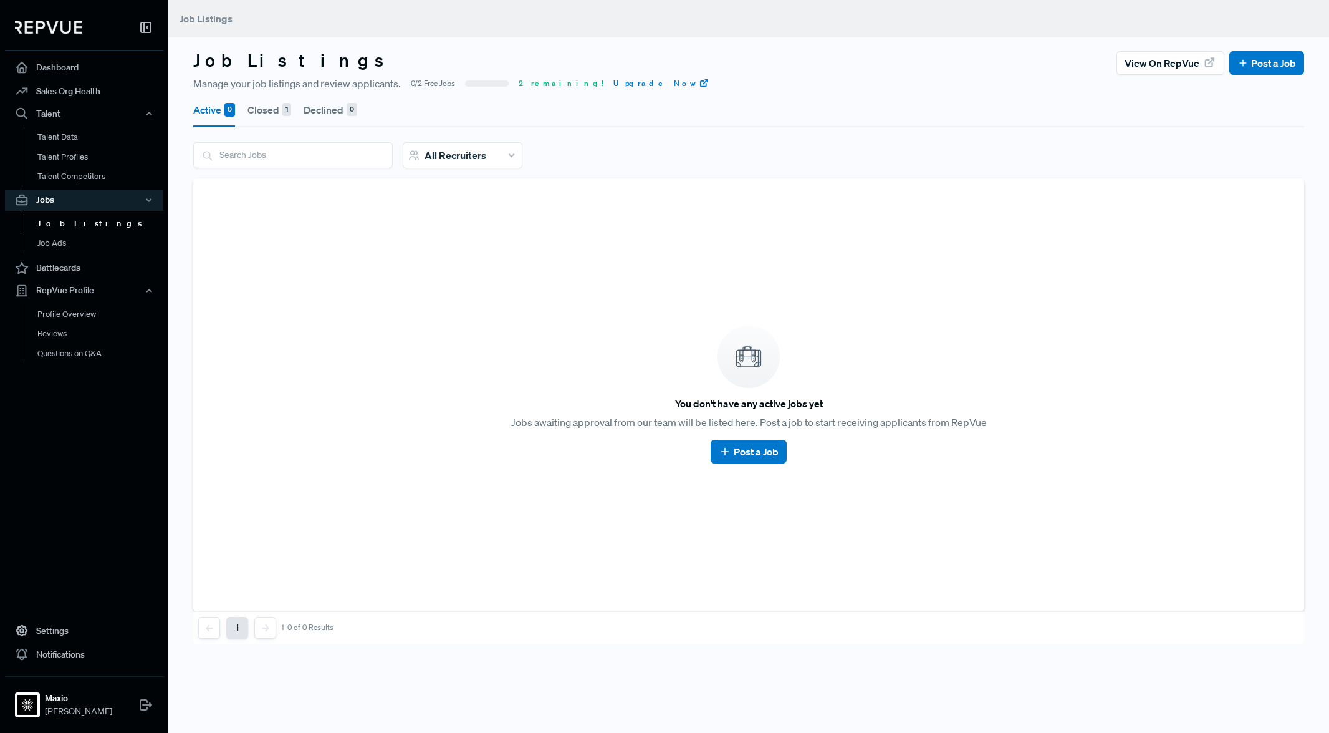
click at [279, 112] on button "Closed 1" at bounding box center [269, 109] width 44 height 35
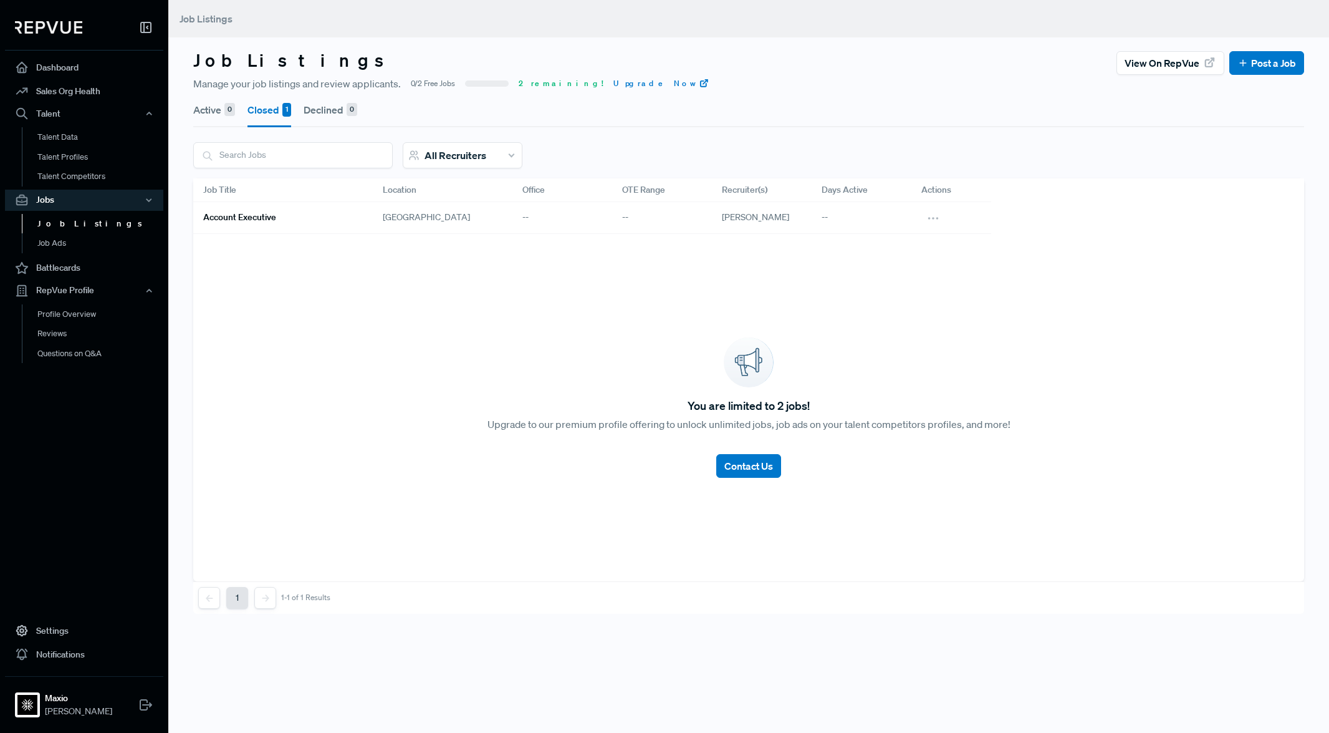
click at [327, 108] on button "Declined 0" at bounding box center [331, 109] width 54 height 35
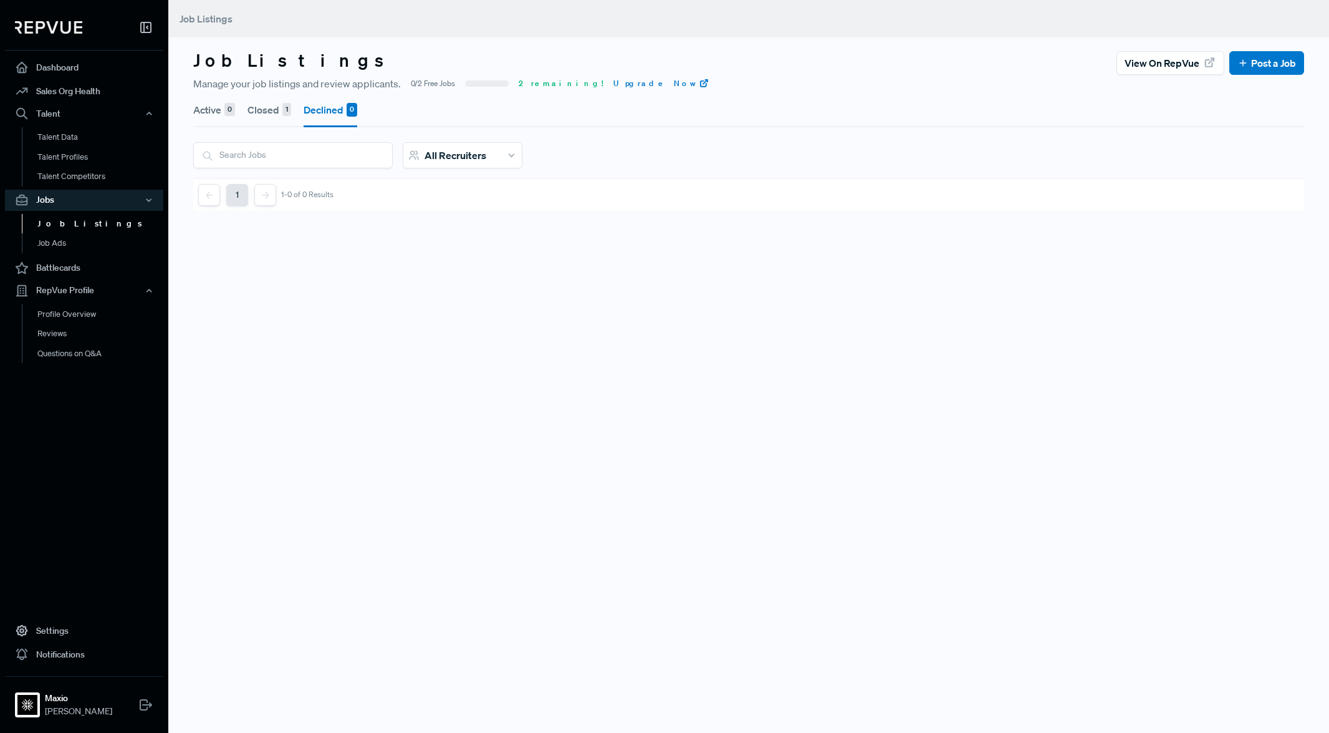
click at [273, 107] on button "Closed 1" at bounding box center [269, 109] width 44 height 35
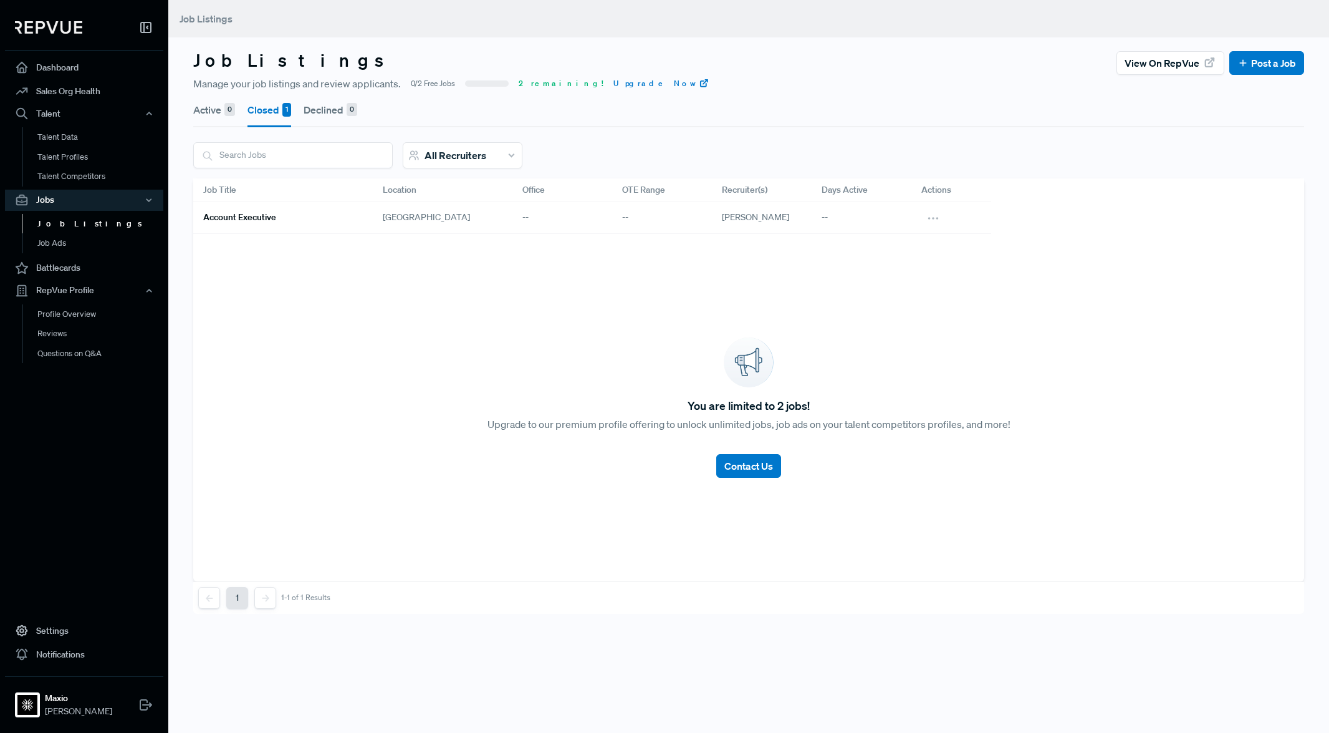
click at [219, 107] on button "Active 0" at bounding box center [214, 109] width 42 height 35
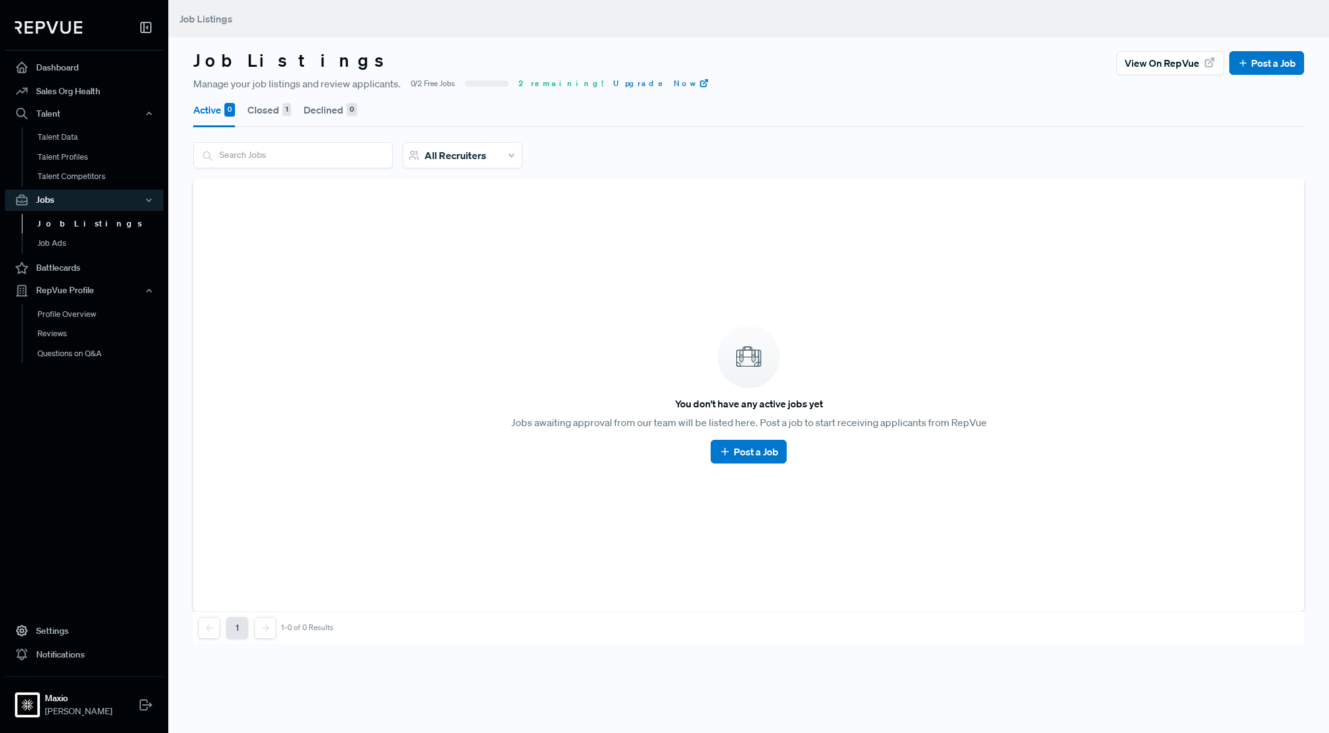
click at [262, 109] on button "Closed 1" at bounding box center [269, 109] width 44 height 35
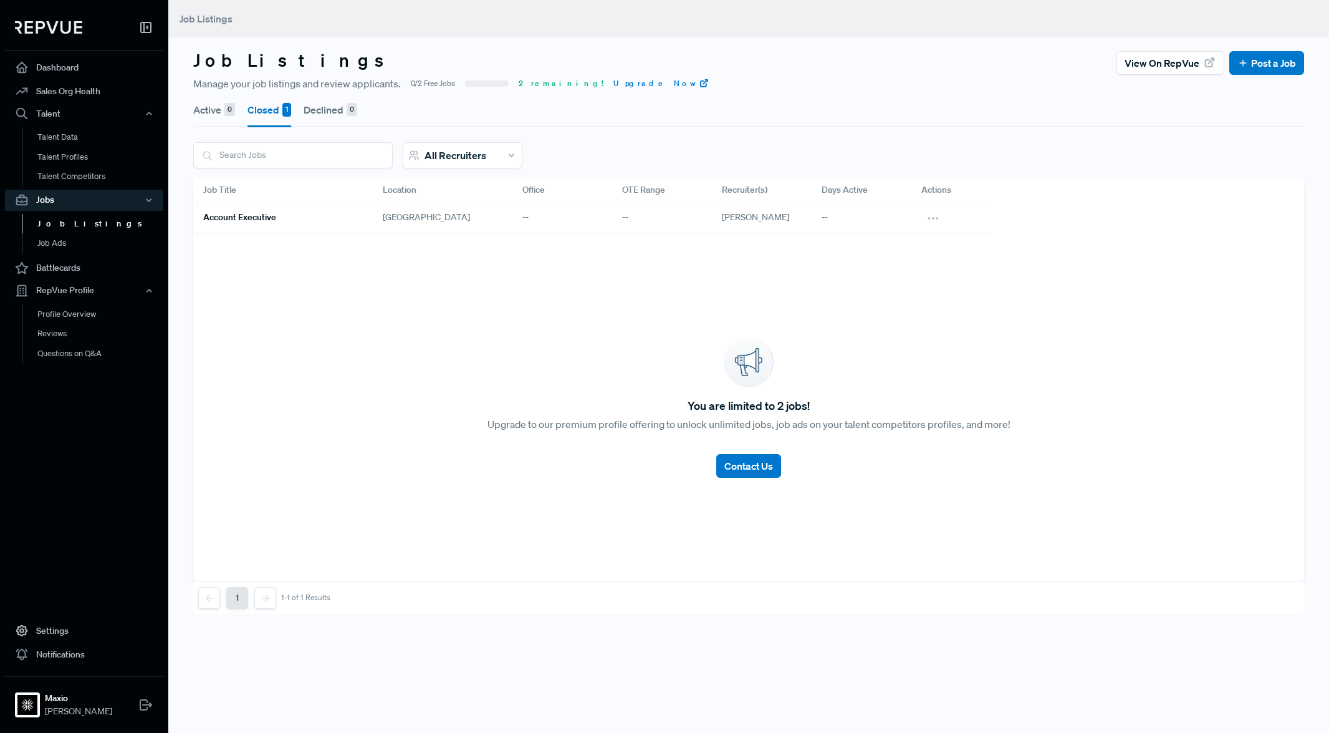
click at [264, 218] on h6 "Account Executive" at bounding box center [239, 217] width 73 height 11
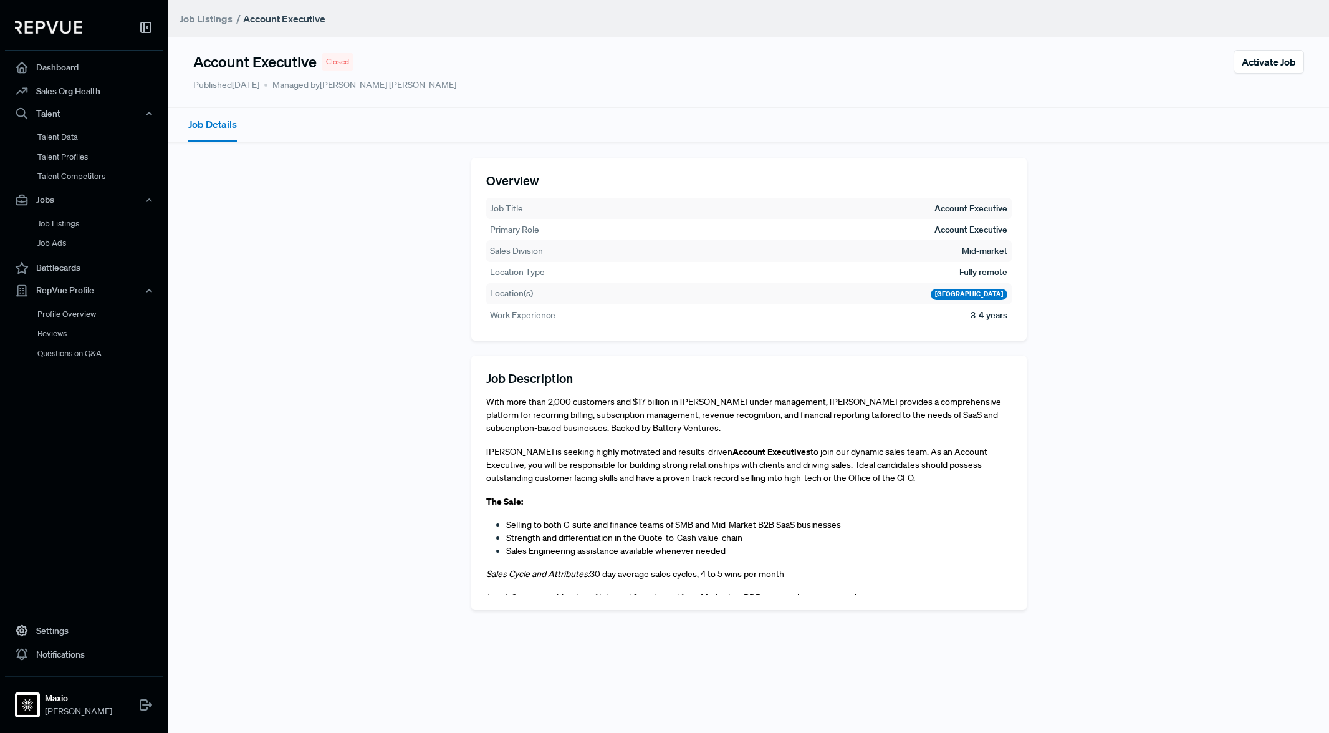
click at [198, 121] on button "Job Details" at bounding box center [212, 125] width 49 height 34
click at [208, 21] on link "Job Listings" at bounding box center [206, 18] width 53 height 15
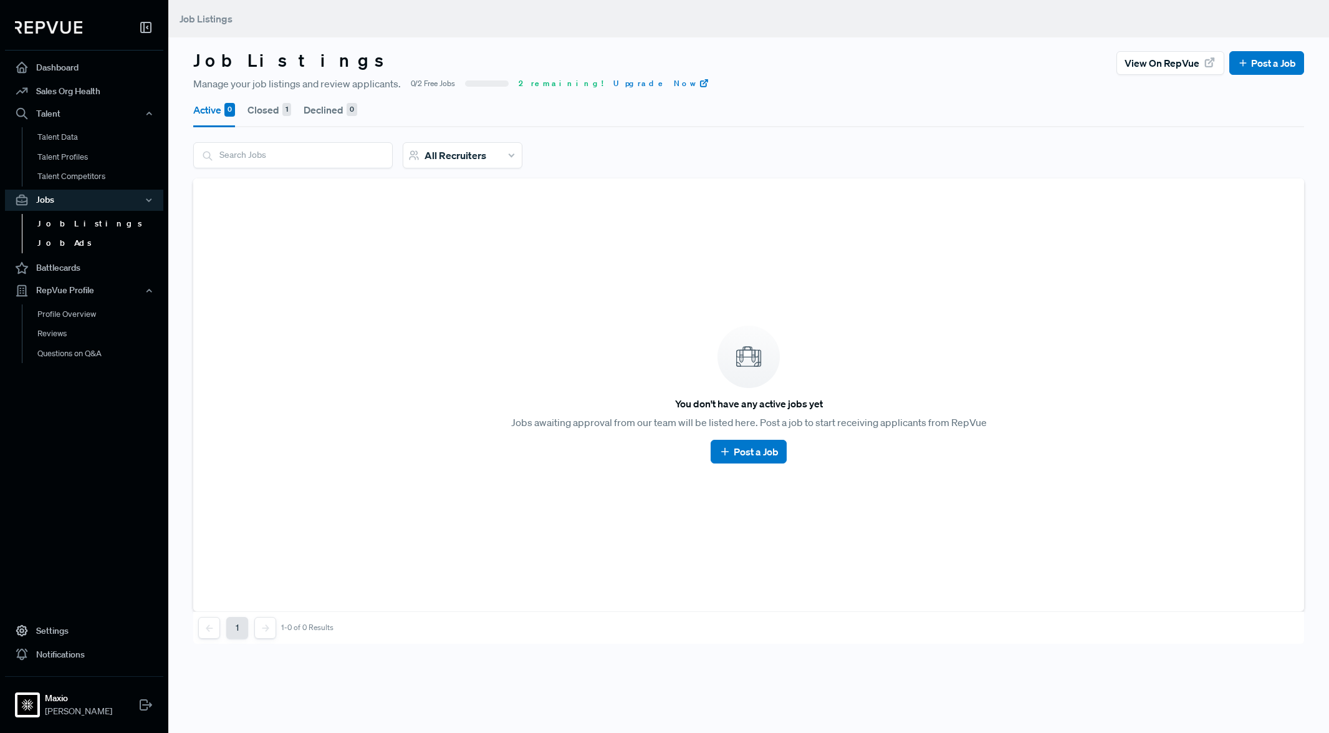
click at [90, 243] on link "Job Ads" at bounding box center [101, 243] width 158 height 20
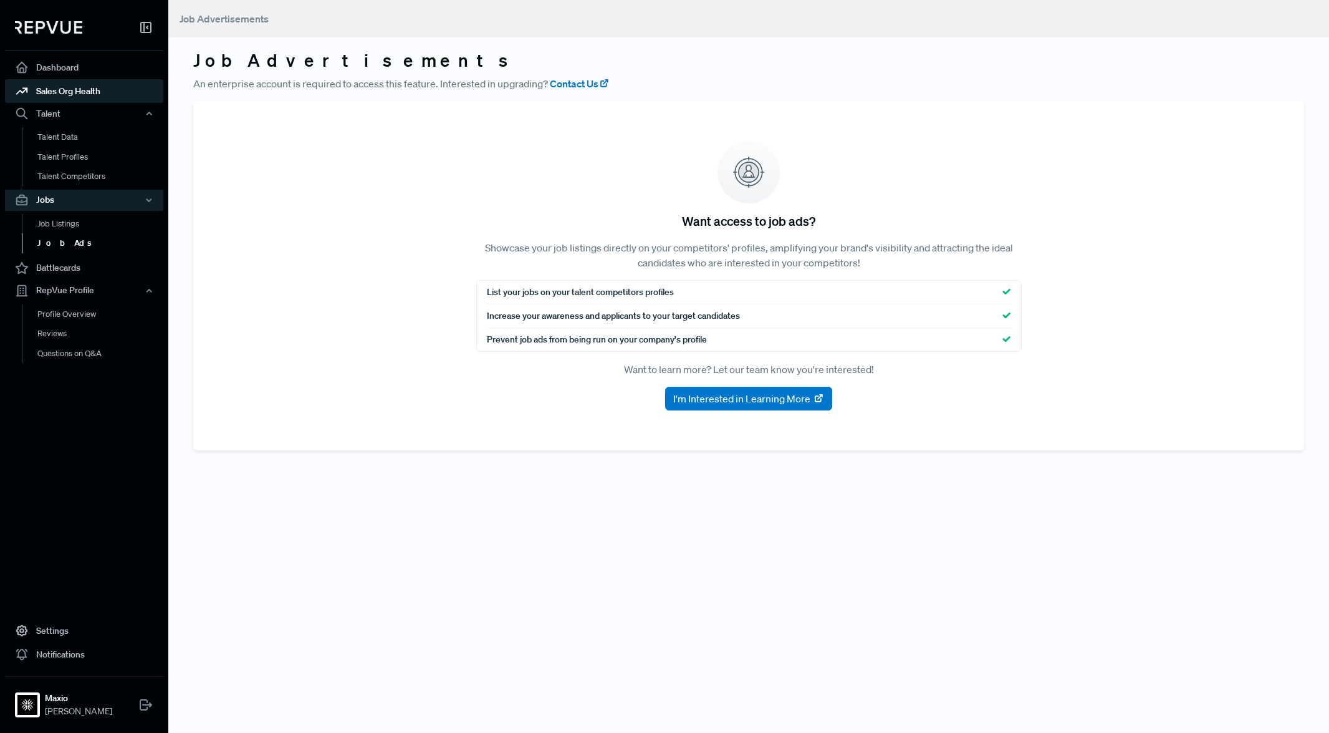
click at [85, 94] on link "Sales Org Health" at bounding box center [84, 91] width 158 height 24
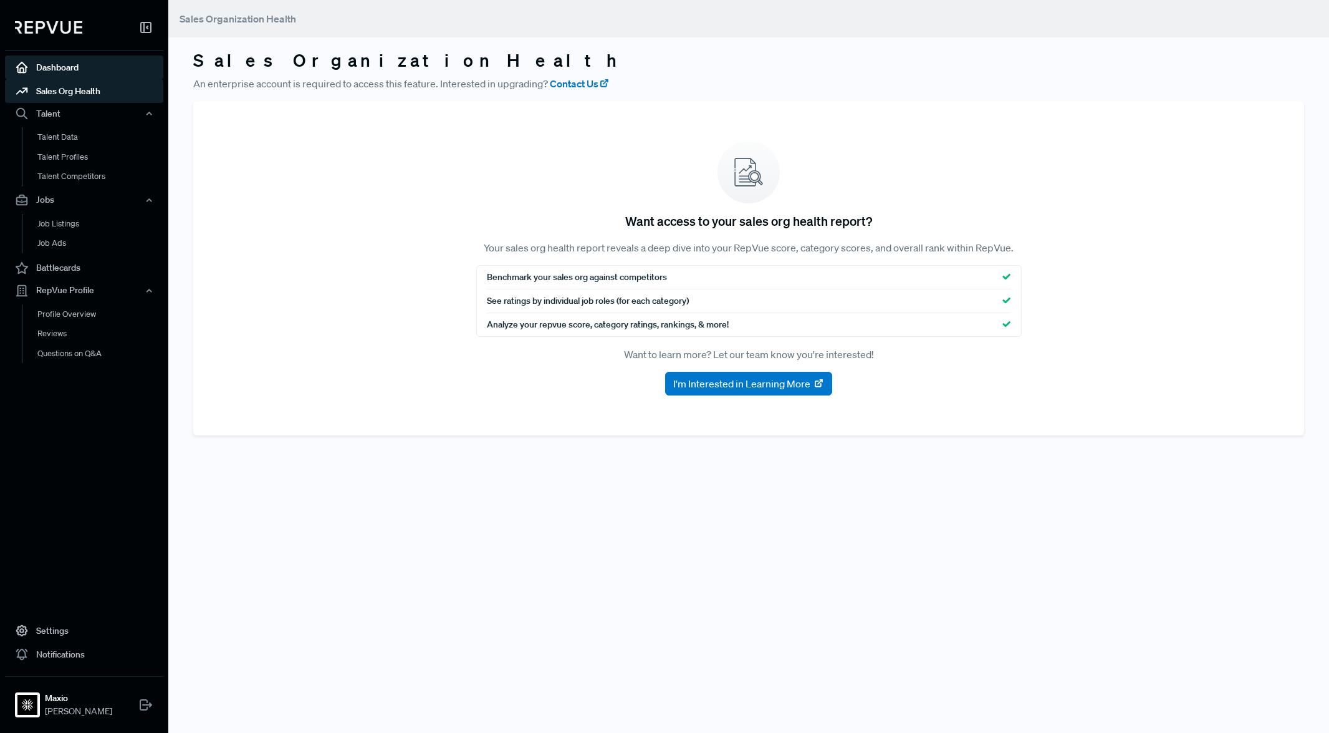
click at [81, 68] on link "Dashboard" at bounding box center [84, 67] width 158 height 24
